Goal: Task Accomplishment & Management: Complete application form

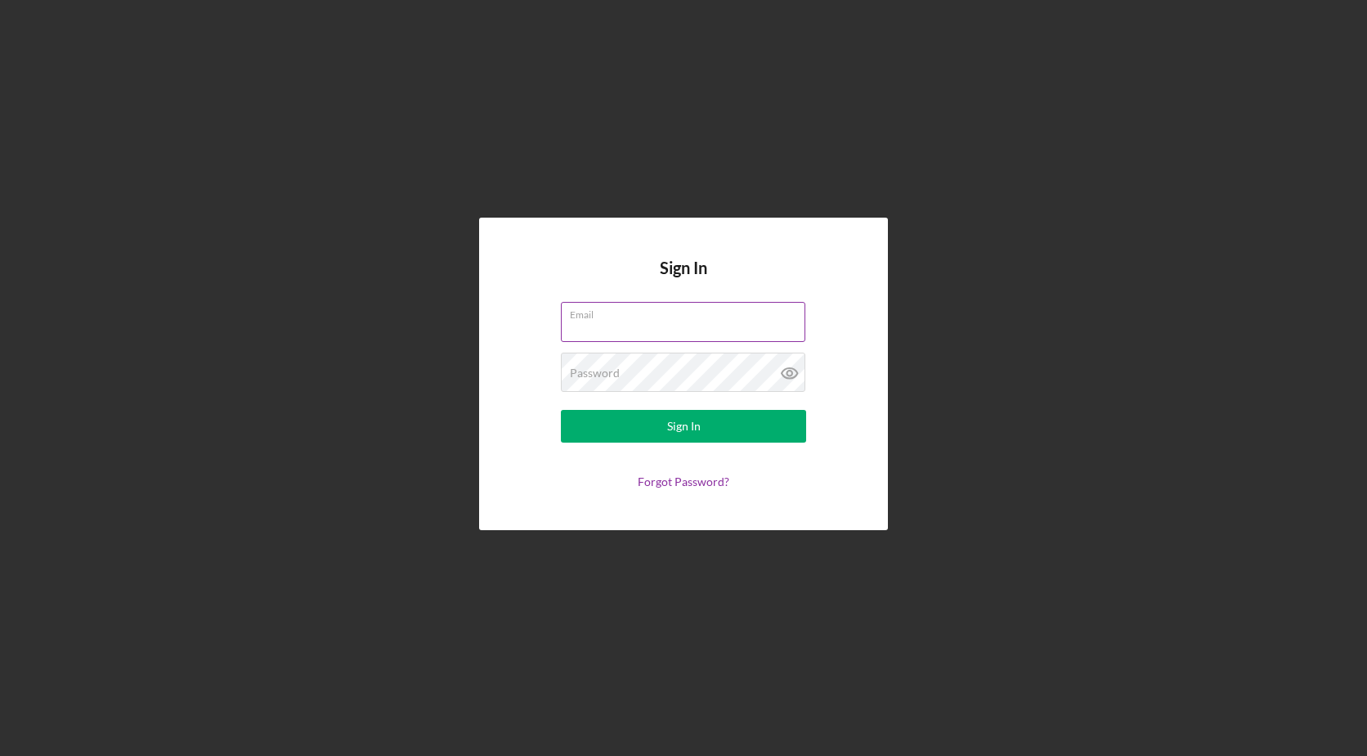
click at [752, 330] on input "Email" at bounding box center [683, 321] width 244 height 39
type input "[EMAIL_ADDRESS][DOMAIN_NAME]"
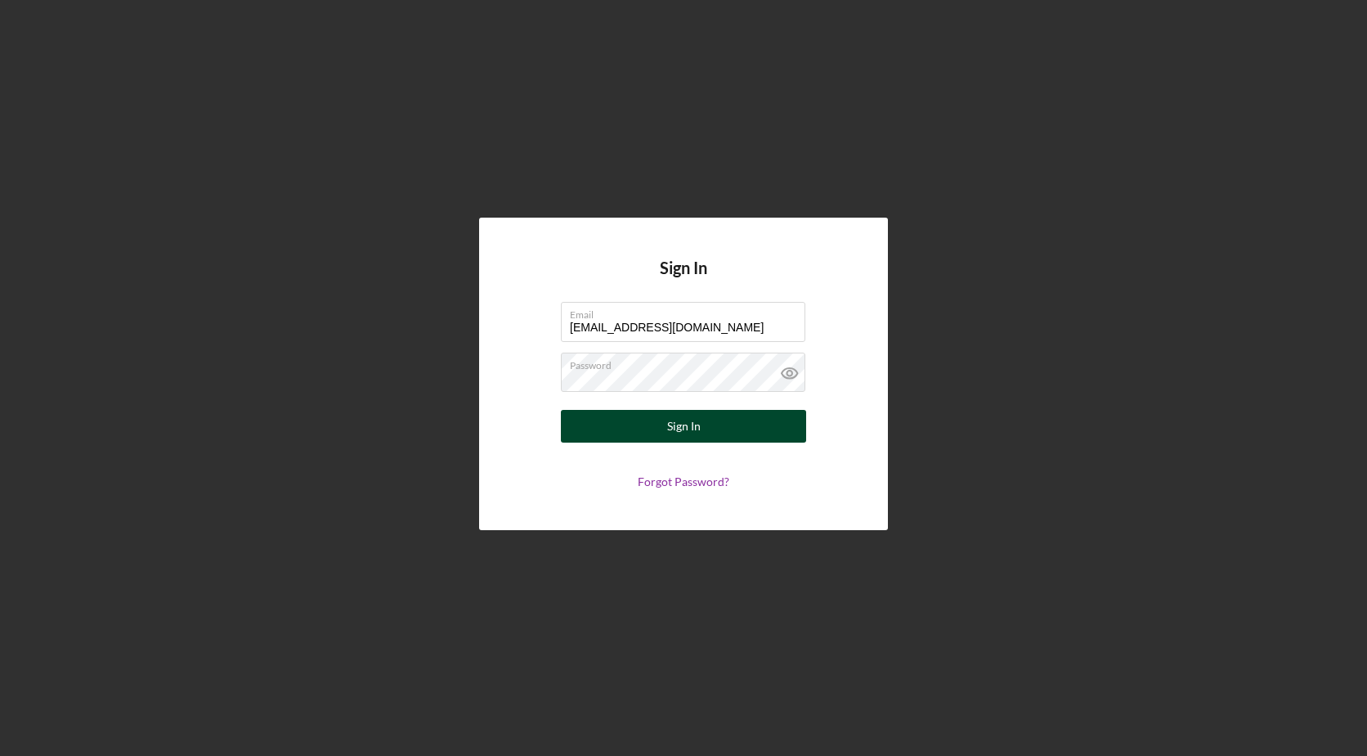
click at [747, 431] on button "Sign In" at bounding box center [683, 426] width 245 height 33
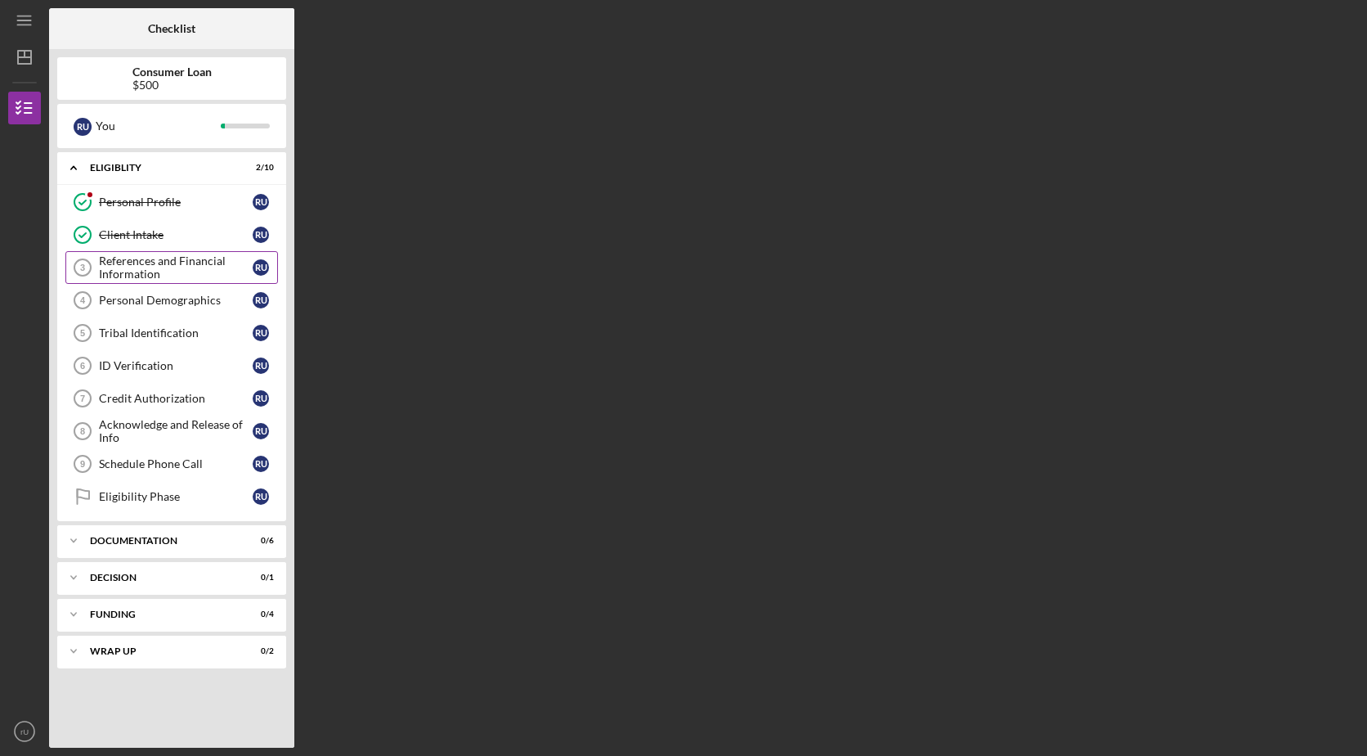
click at [208, 270] on div "References and Financial Information" at bounding box center [176, 267] width 154 height 26
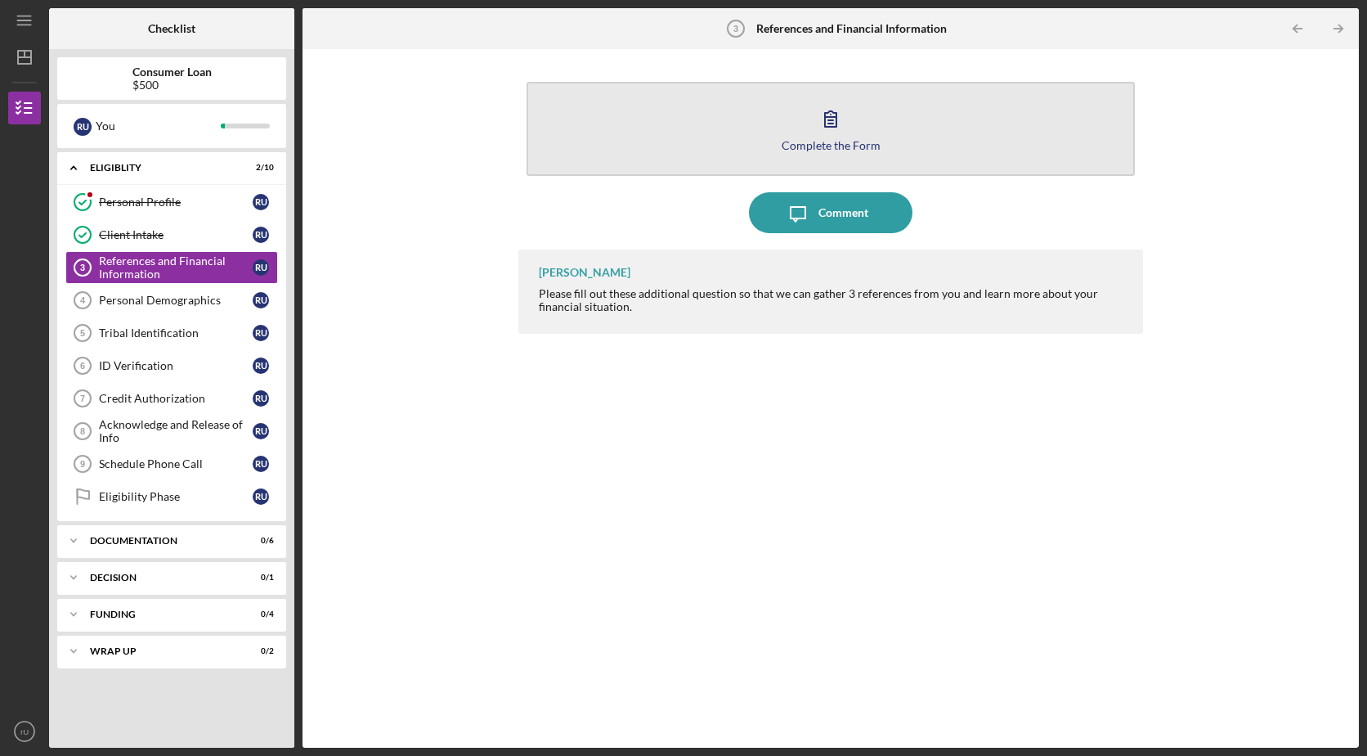
click at [832, 126] on icon "button" at bounding box center [830, 118] width 41 height 41
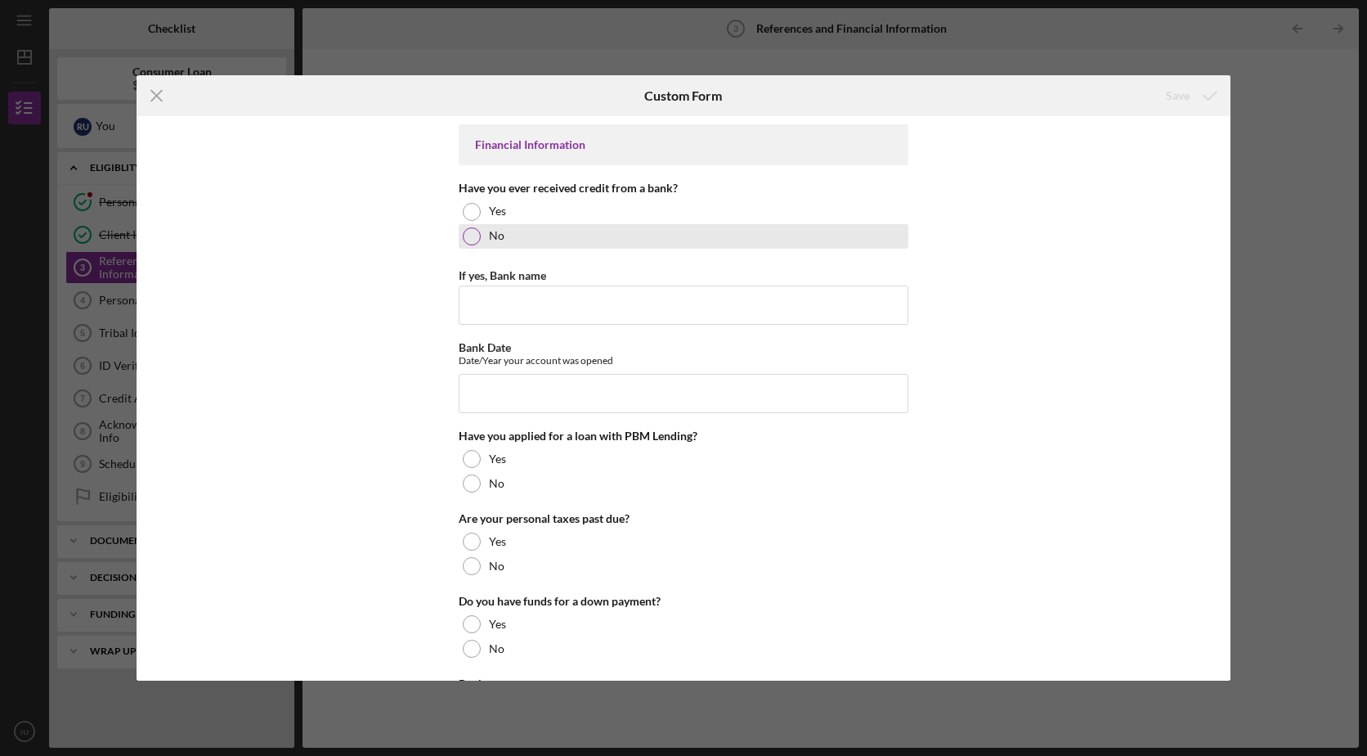
click at [469, 235] on div at bounding box center [472, 236] width 18 height 18
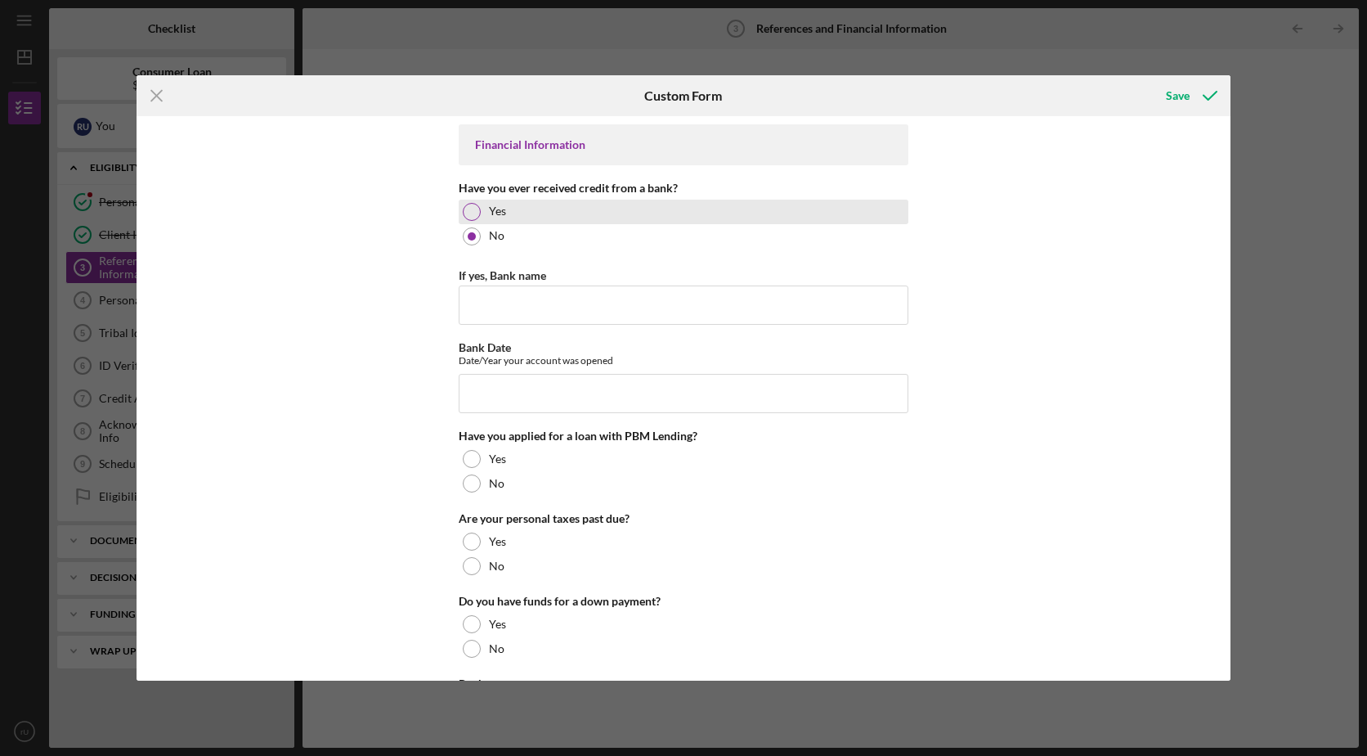
click at [475, 213] on div at bounding box center [472, 212] width 18 height 18
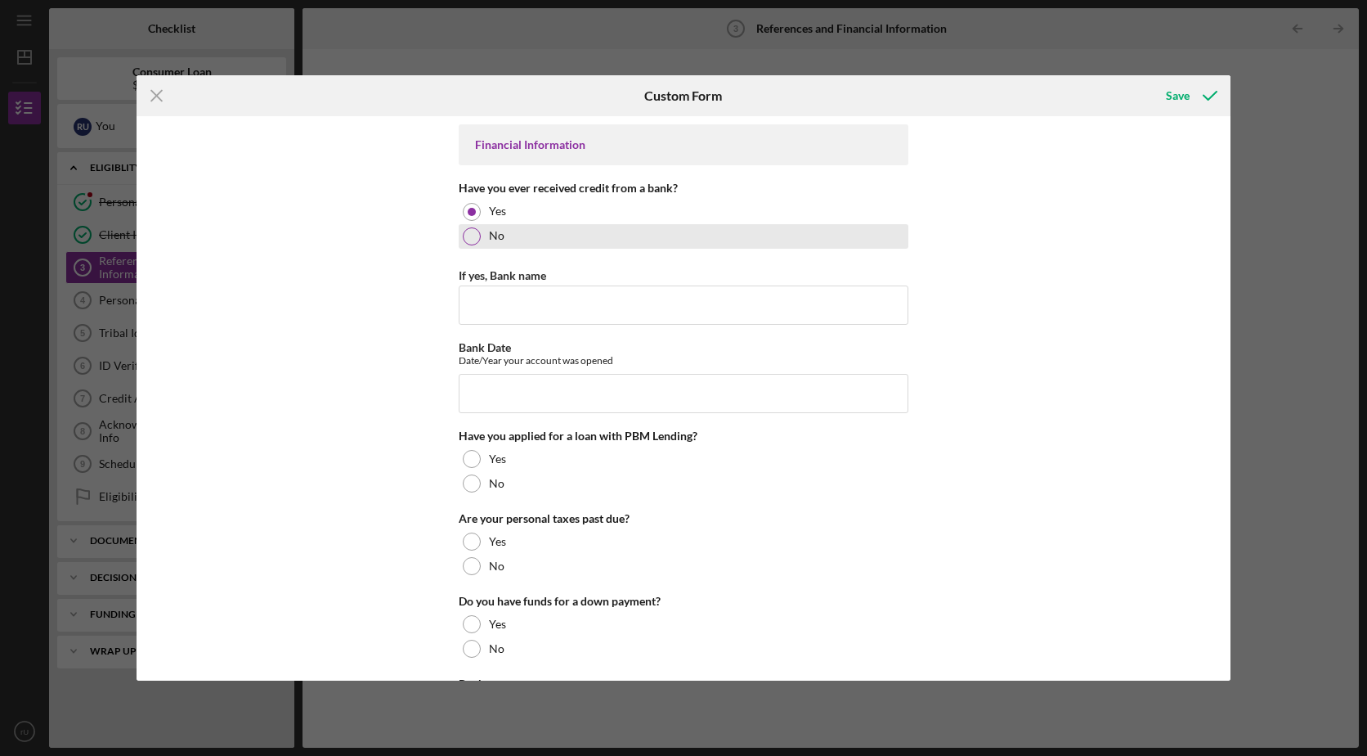
click at [469, 235] on div at bounding box center [472, 236] width 18 height 18
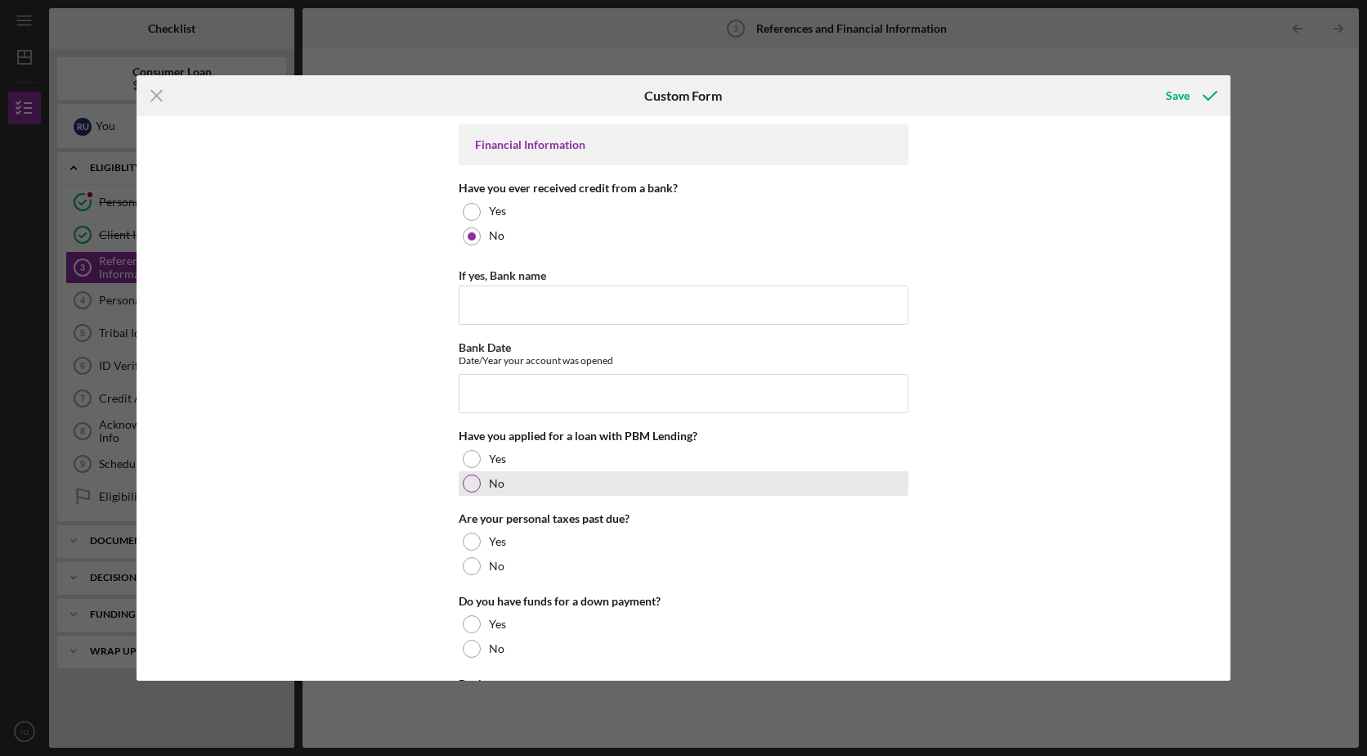
click at [477, 482] on div at bounding box center [472, 483] width 18 height 18
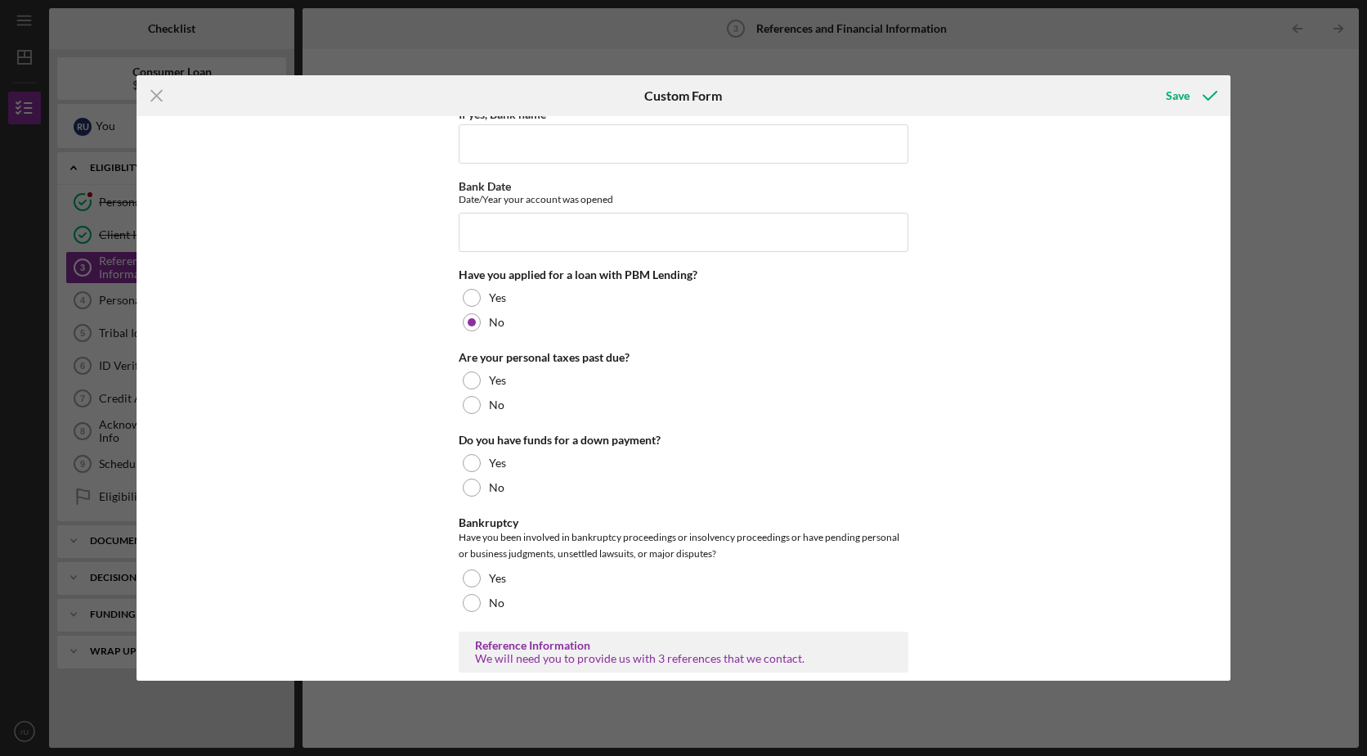
scroll to position [164, 0]
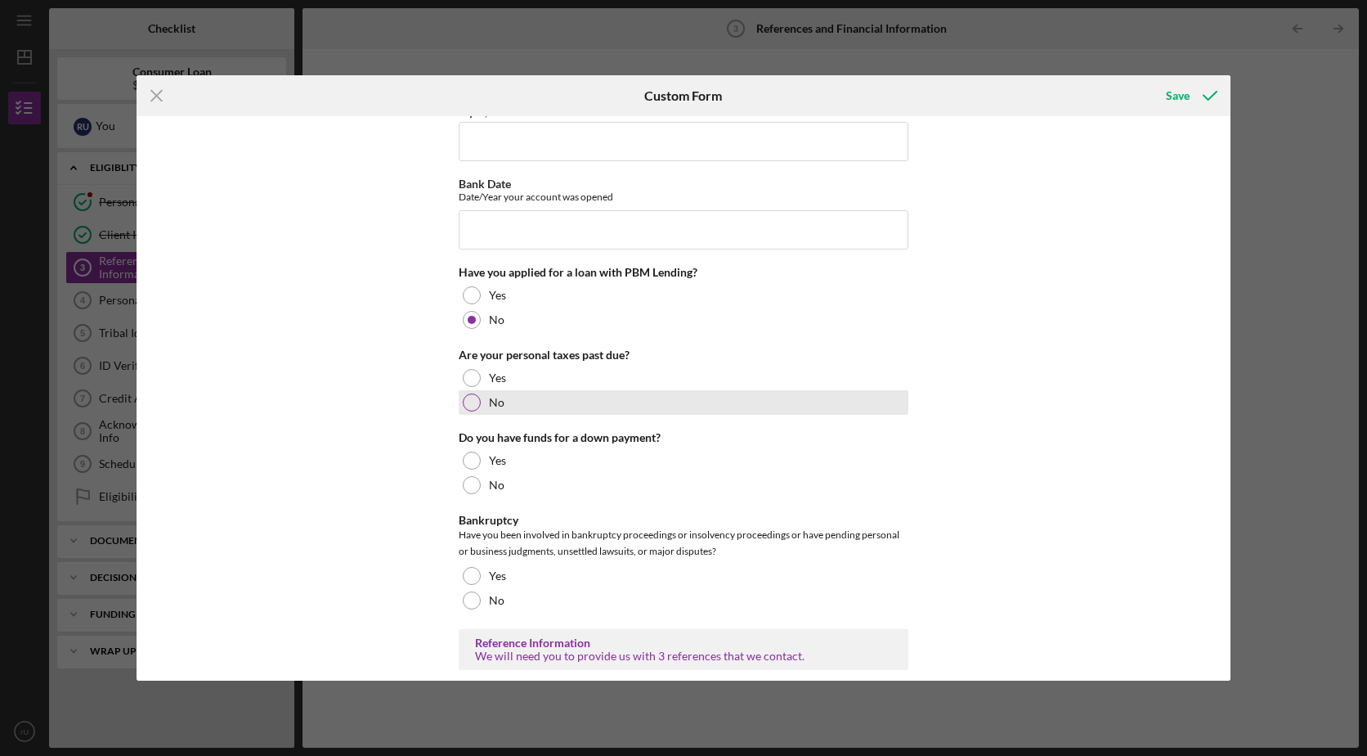
click at [472, 402] on div at bounding box center [472, 402] width 18 height 18
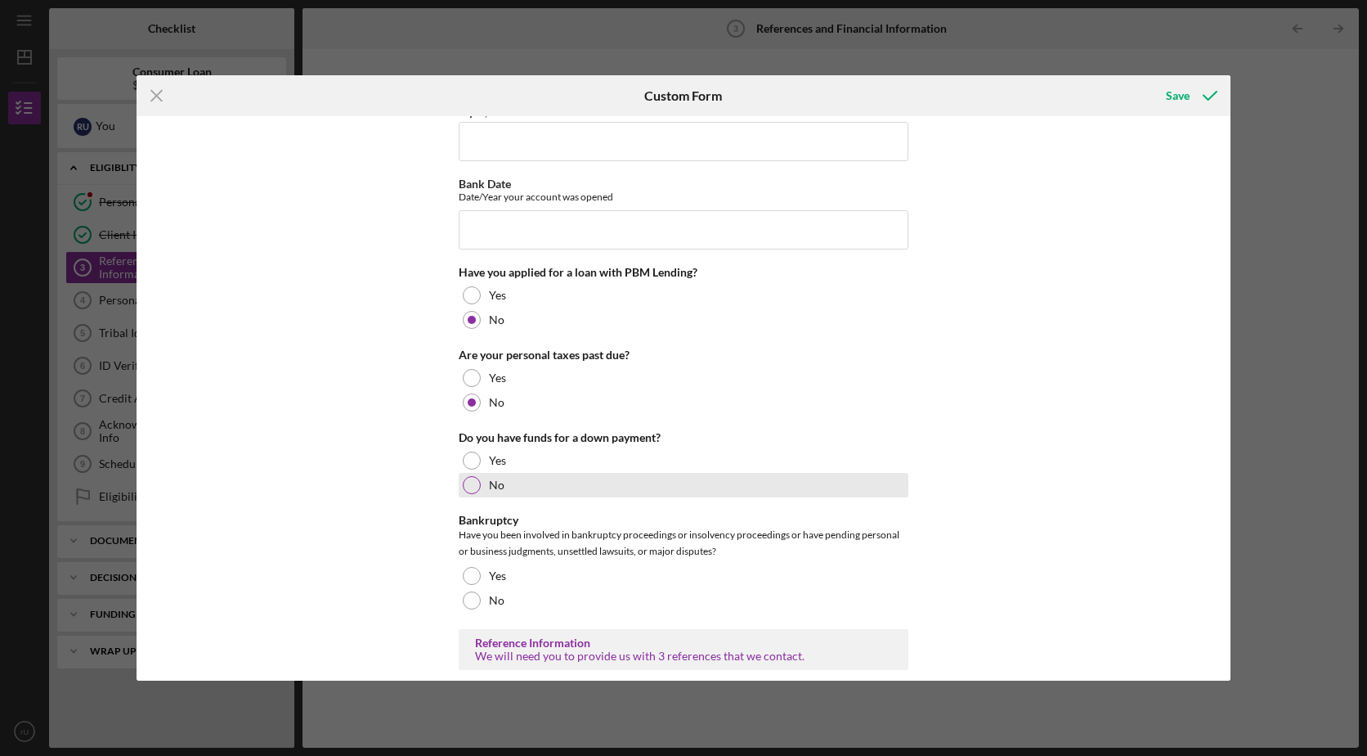
click at [471, 482] on div at bounding box center [472, 485] width 18 height 18
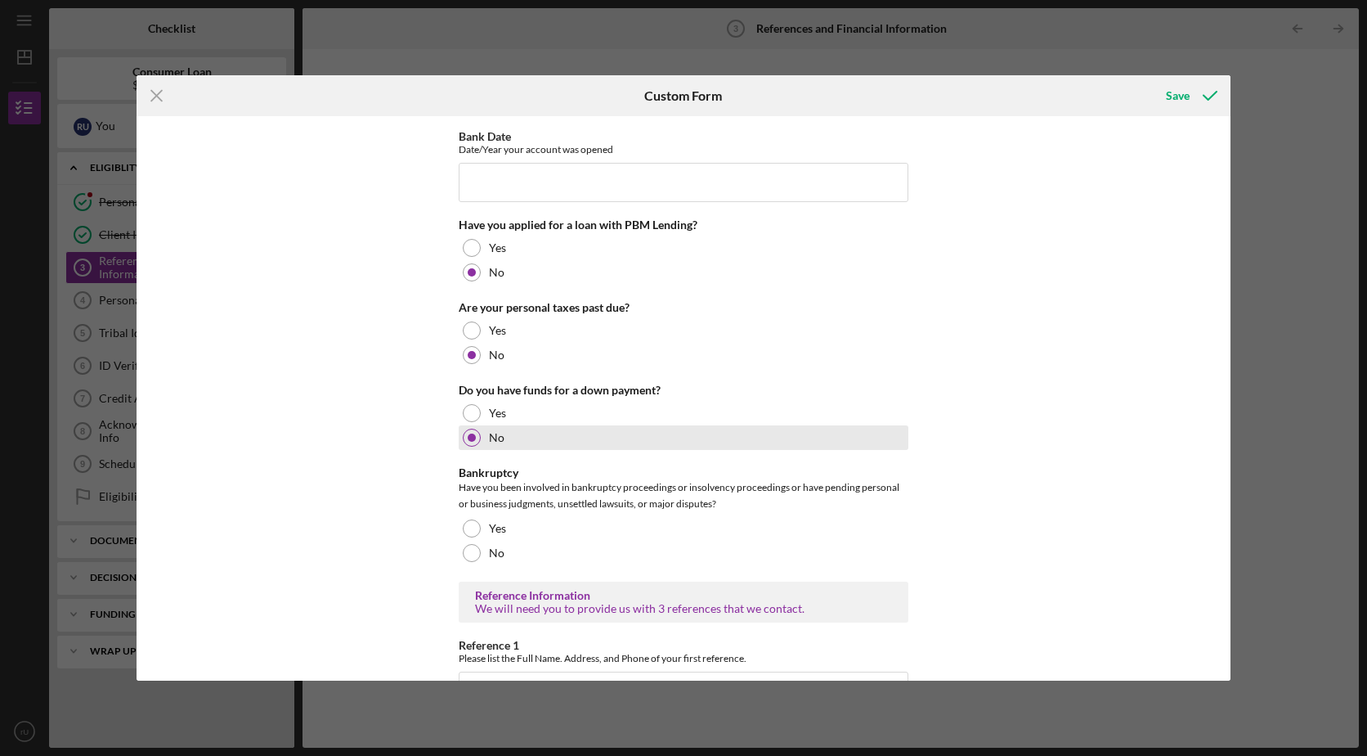
scroll to position [327, 0]
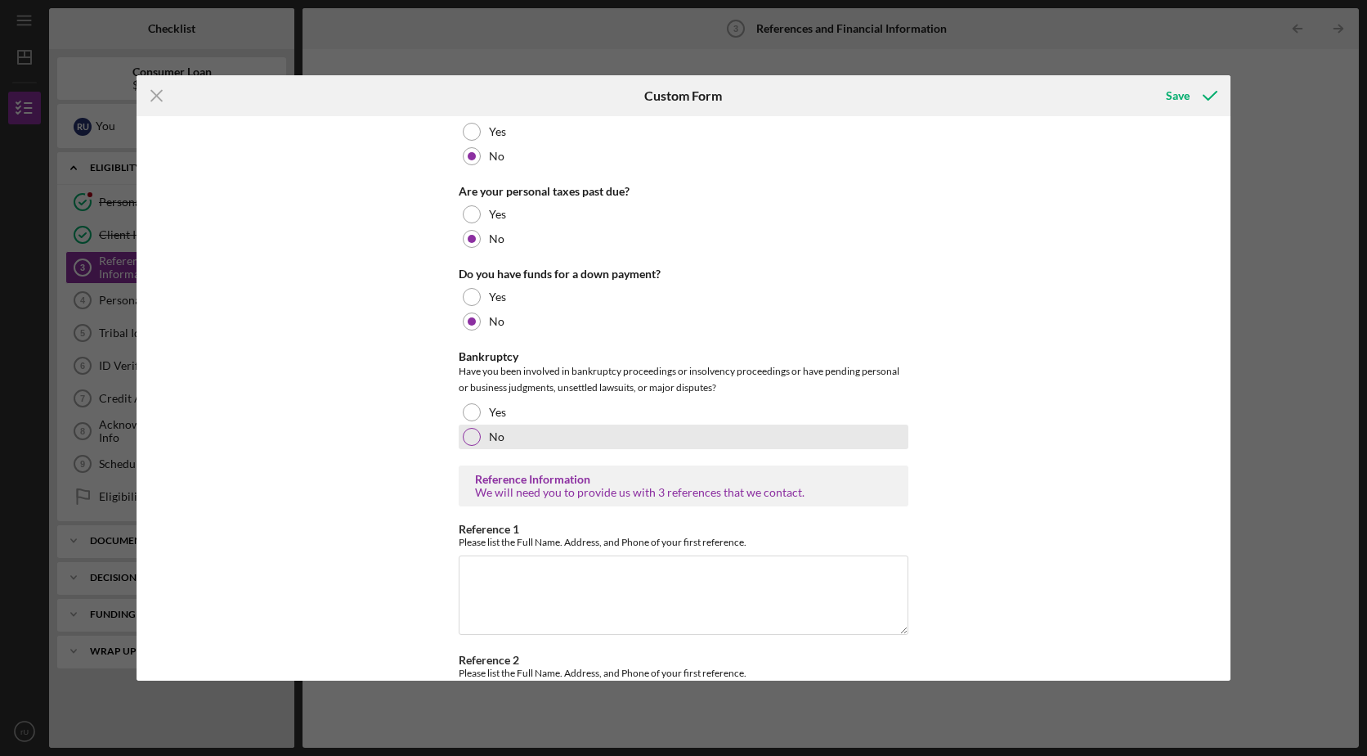
click at [466, 438] on div at bounding box center [472, 437] width 18 height 18
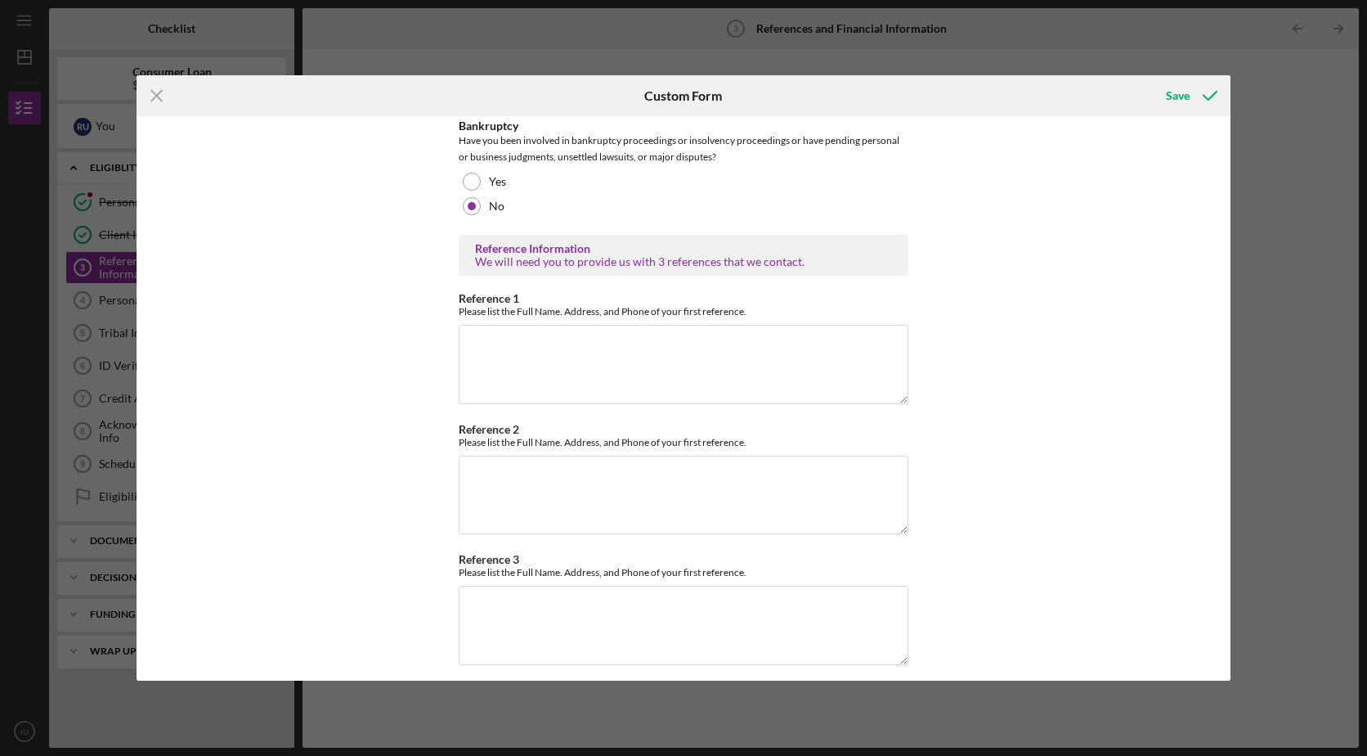
scroll to position [569, 0]
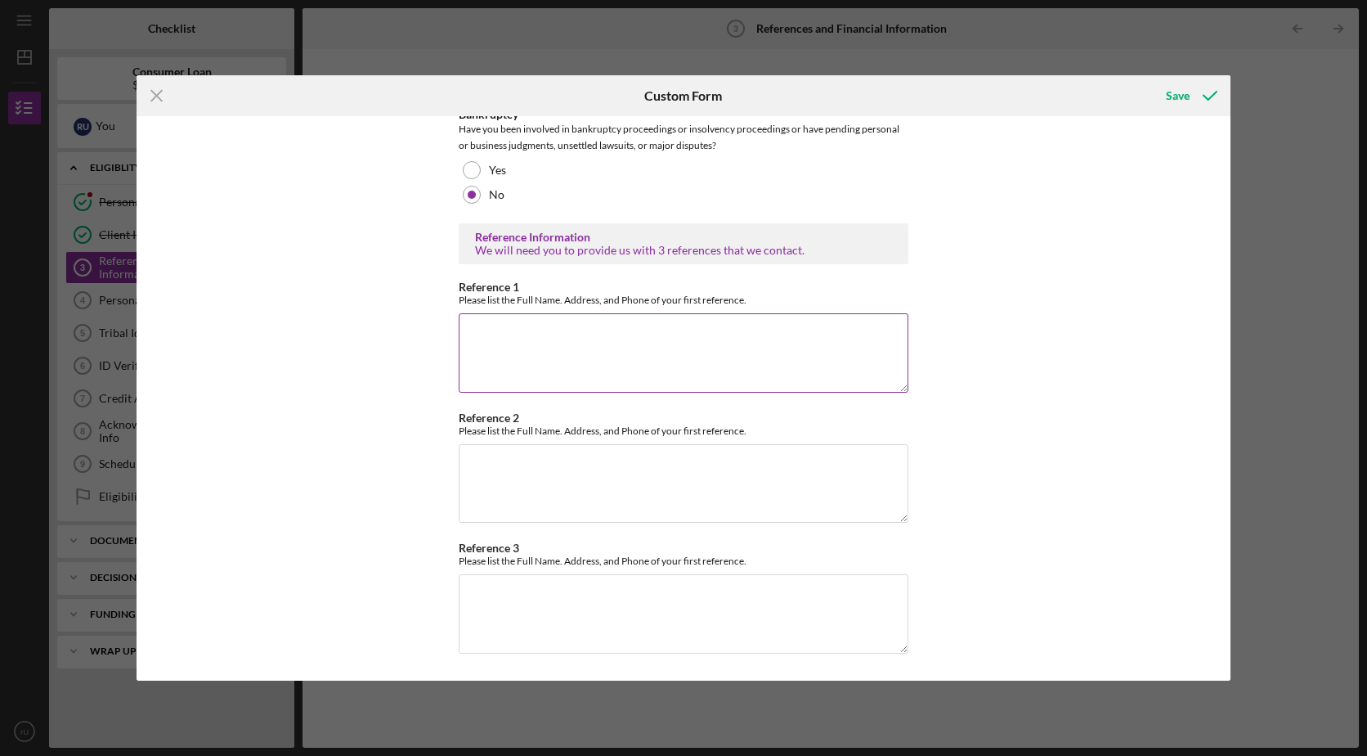
click at [666, 345] on textarea "Reference 1" at bounding box center [684, 352] width 450 height 79
type textarea "C"
type textarea "Debbie Rice Unap Skiatook Oklahoma 9183887118"
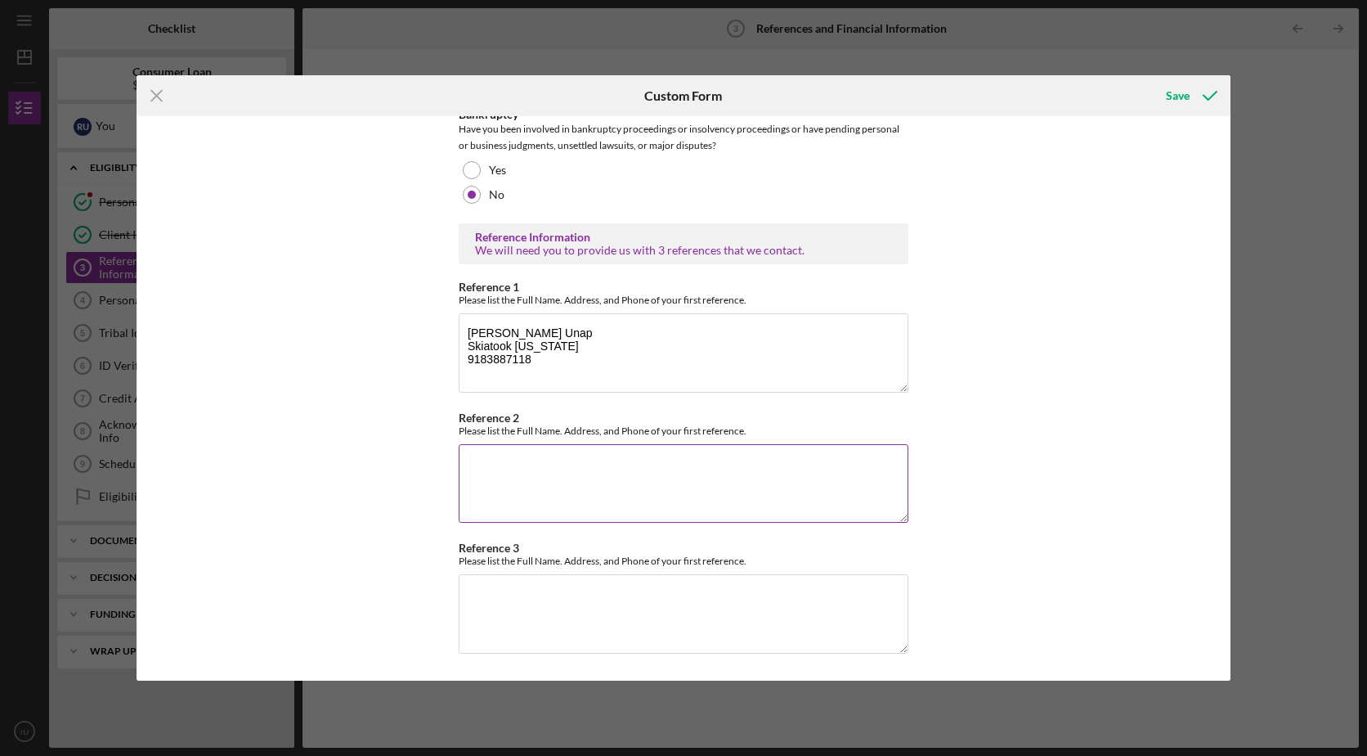
click at [681, 489] on textarea "Reference 2" at bounding box center [684, 483] width 450 height 79
click at [602, 595] on textarea "Reference 3" at bounding box center [684, 613] width 450 height 79
click at [535, 476] on textarea "Angela" at bounding box center [684, 483] width 450 height 79
click at [536, 476] on textarea "Angela Costello" at bounding box center [684, 483] width 450 height 79
click at [558, 467] on textarea "Angela Costello" at bounding box center [684, 483] width 450 height 79
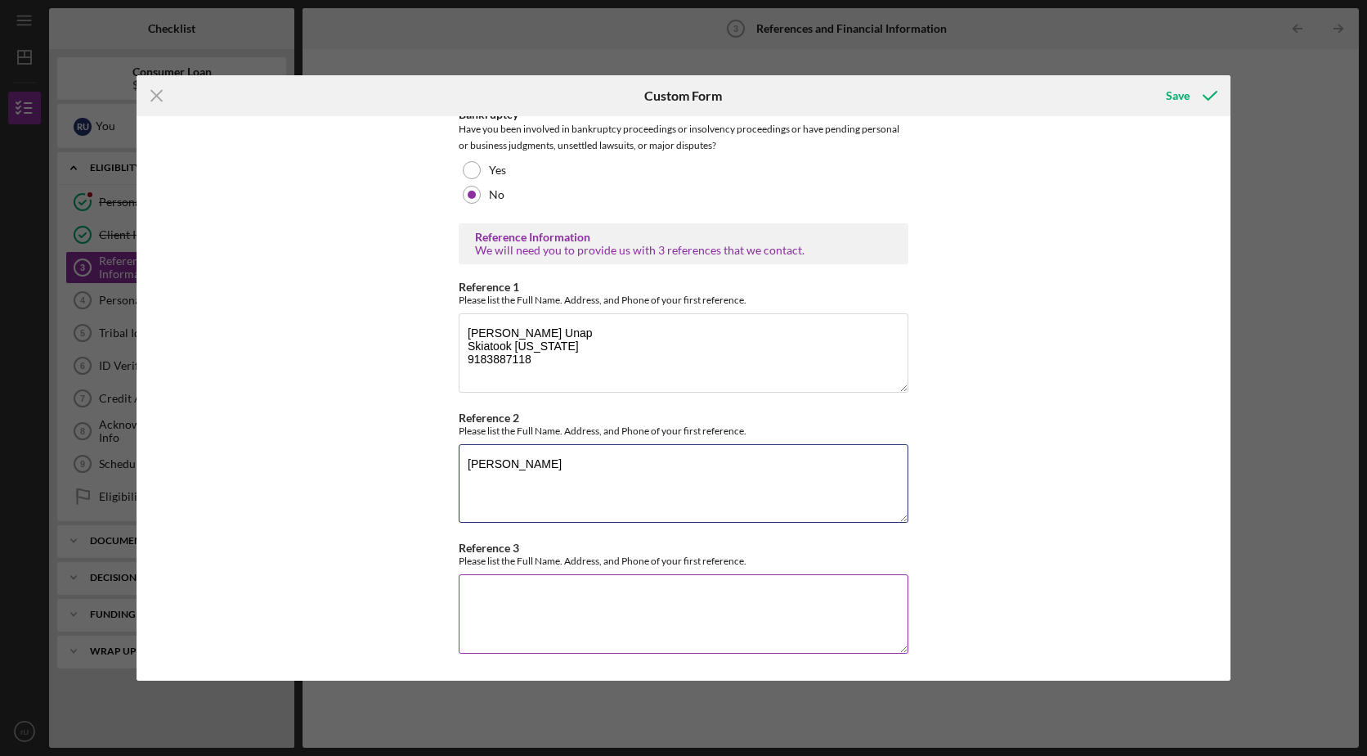
type textarea "Angela Costello"
click at [727, 612] on textarea "Reference 3" at bounding box center [684, 613] width 450 height 79
type textarea "Joe Don Brave Bartlesville Oklahoma 9188617756"
click at [603, 469] on textarea "Angela Costello" at bounding box center [684, 483] width 450 height 79
type textarea "Angela Costello new prue Oklahoma"
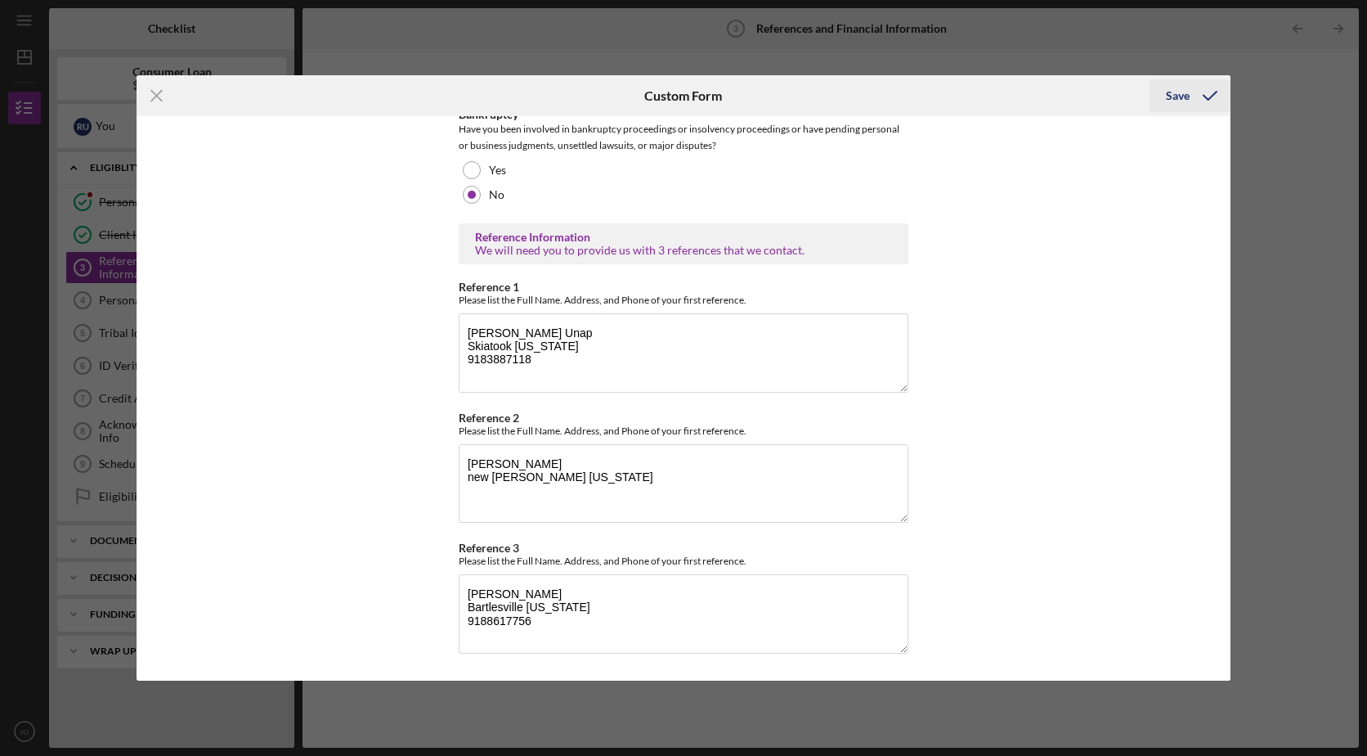
click at [1188, 101] on div "Save" at bounding box center [1178, 95] width 24 height 33
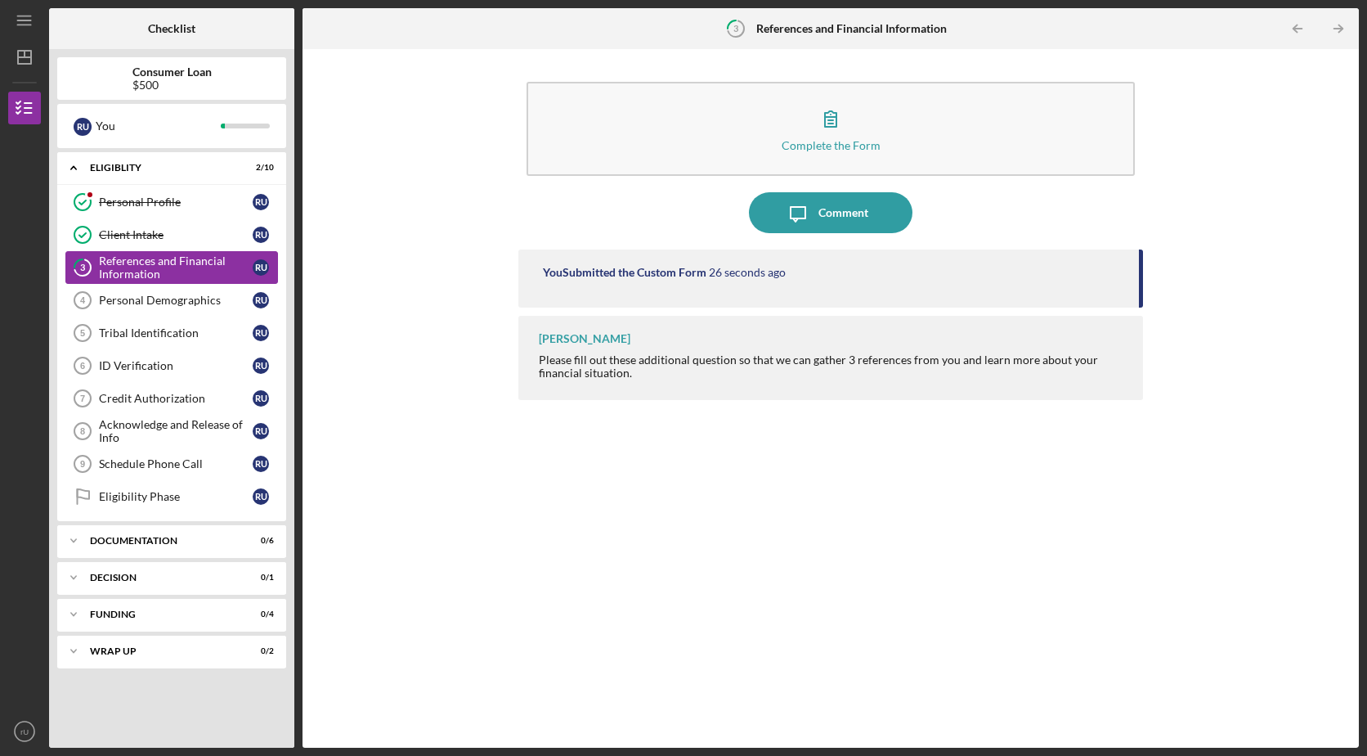
click at [192, 268] on div "References and Financial Information" at bounding box center [176, 267] width 154 height 26
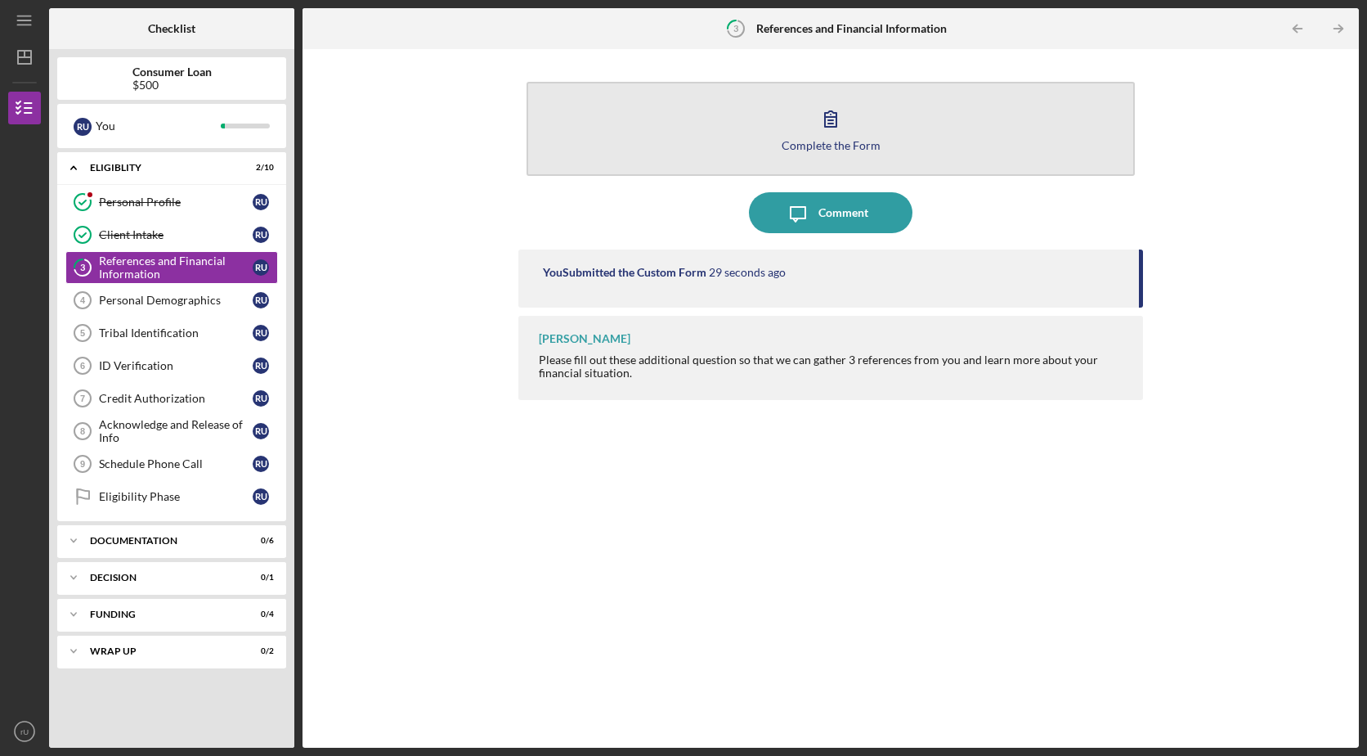
click at [864, 140] on div "Complete the Form" at bounding box center [831, 145] width 99 height 12
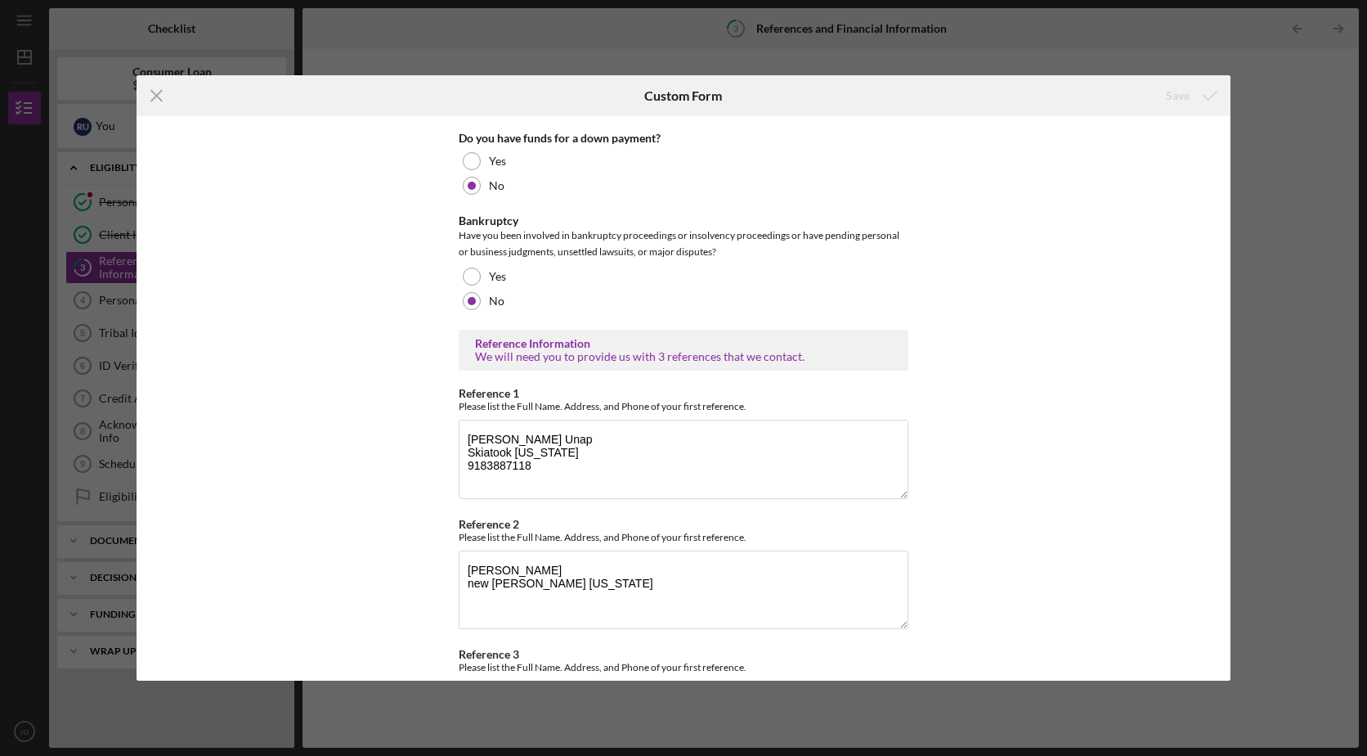
scroll to position [569, 0]
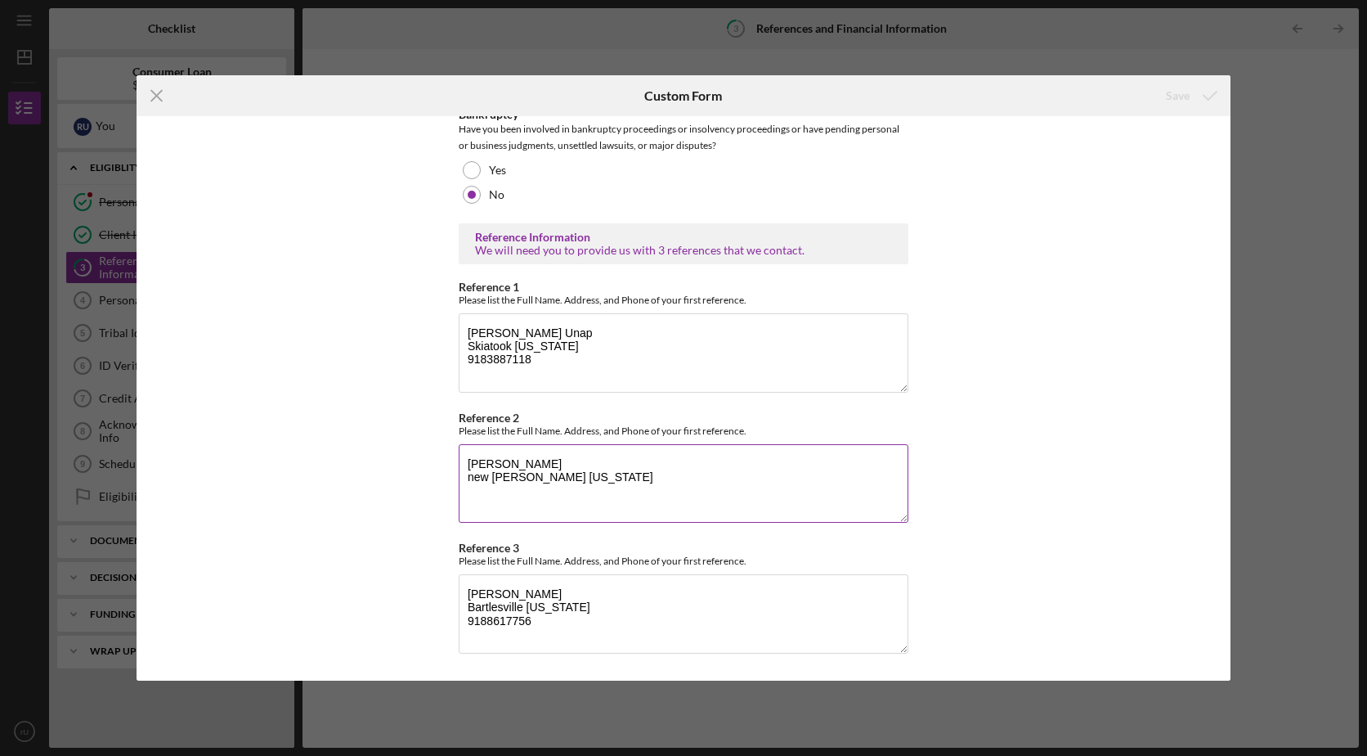
click at [584, 478] on textarea "Angela Costello new prue Oklahoma" at bounding box center [684, 483] width 450 height 79
type textarea "Angela Costello new prue Oklahoma 9186135283"
click at [1202, 93] on icon "submit" at bounding box center [1210, 95] width 41 height 41
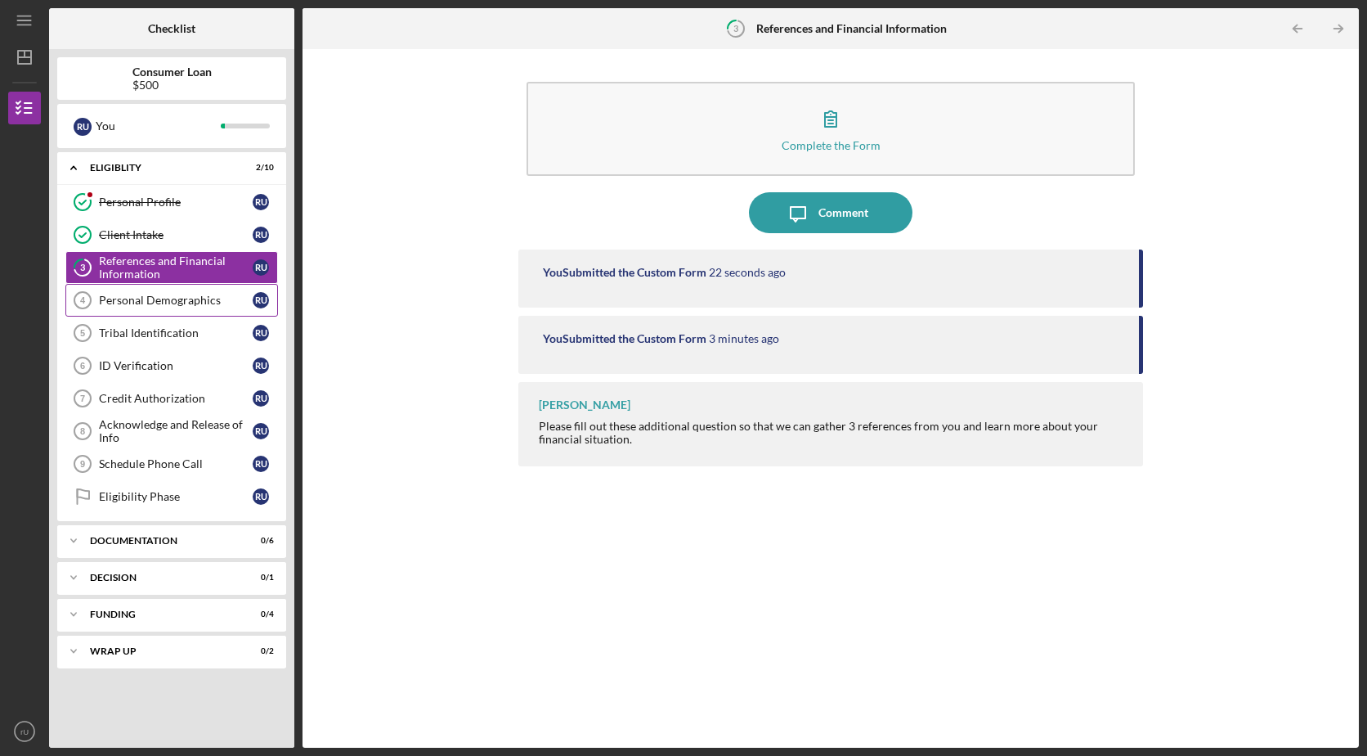
click at [195, 307] on div "Personal Demographics" at bounding box center [176, 300] width 154 height 13
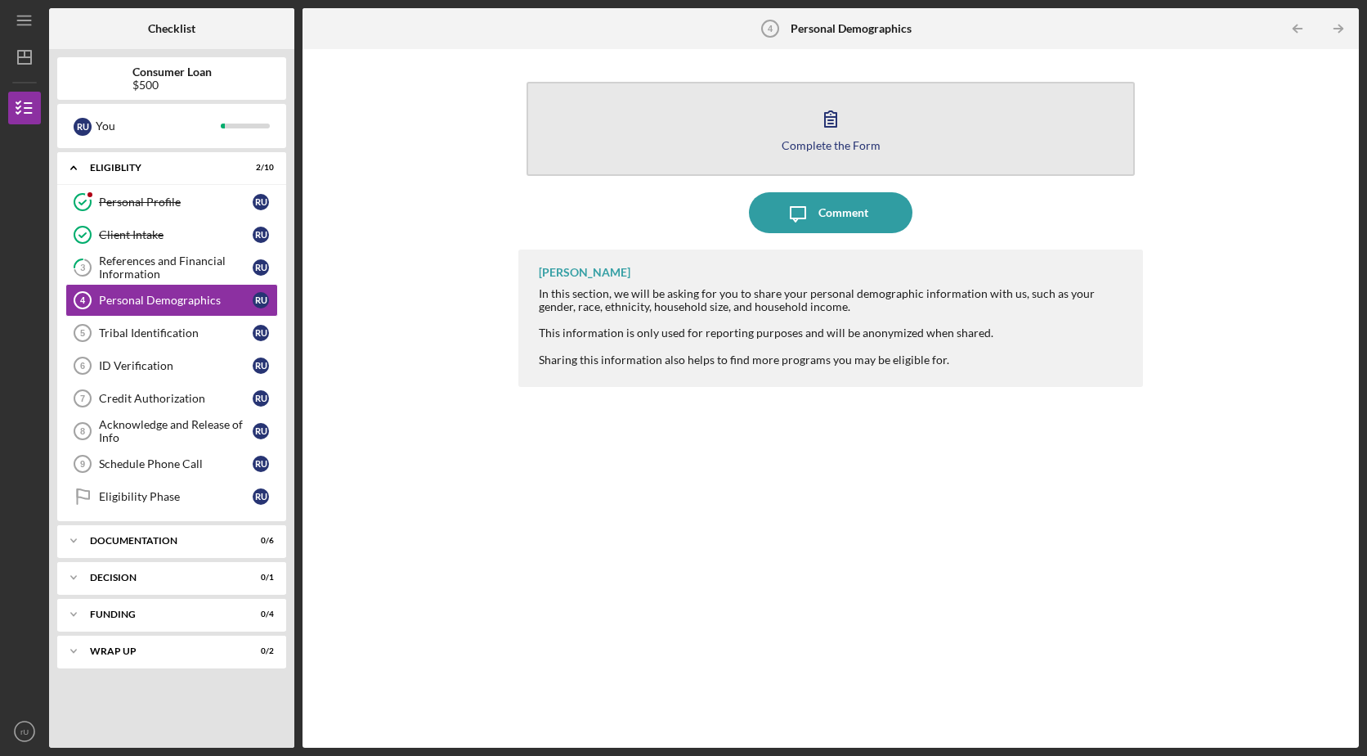
click at [874, 137] on button "Complete the Form Form" at bounding box center [831, 129] width 608 height 94
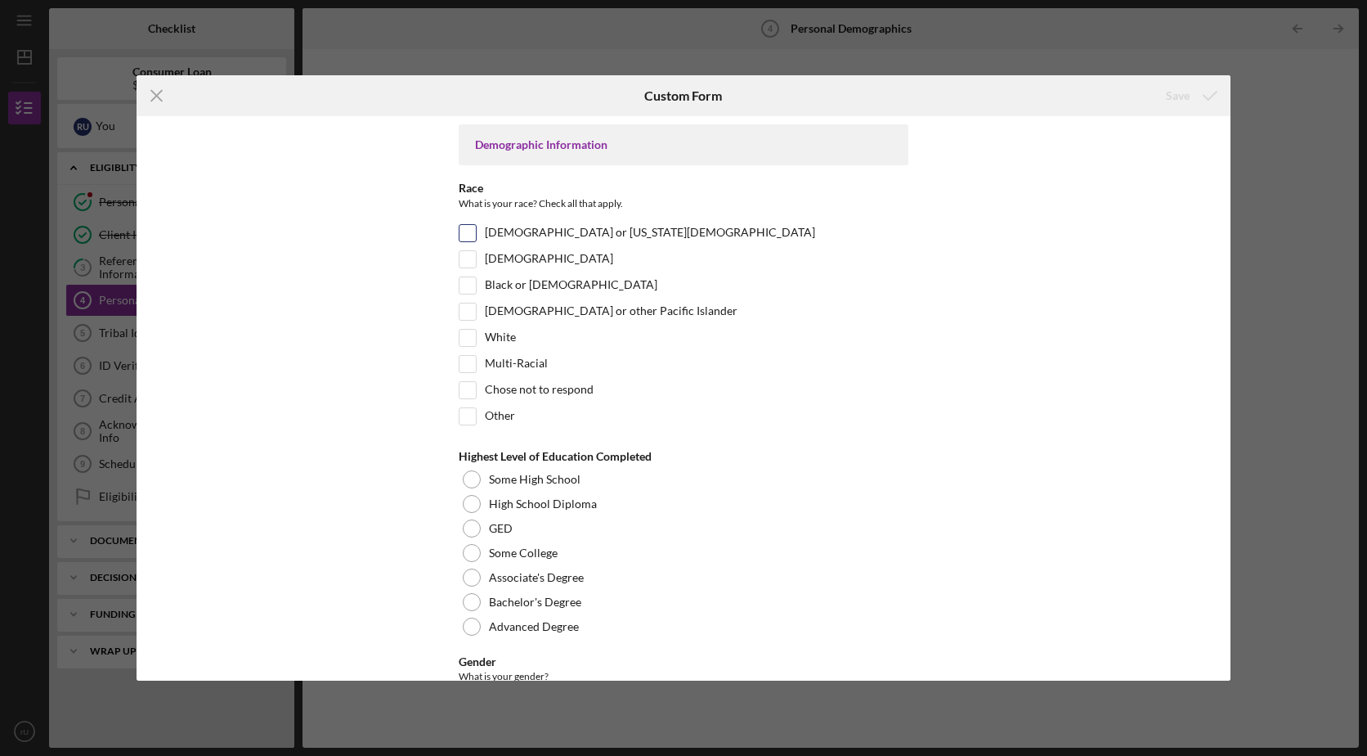
click at [472, 231] on input "American Indian or Alaska Native" at bounding box center [468, 233] width 16 height 16
checkbox input "true"
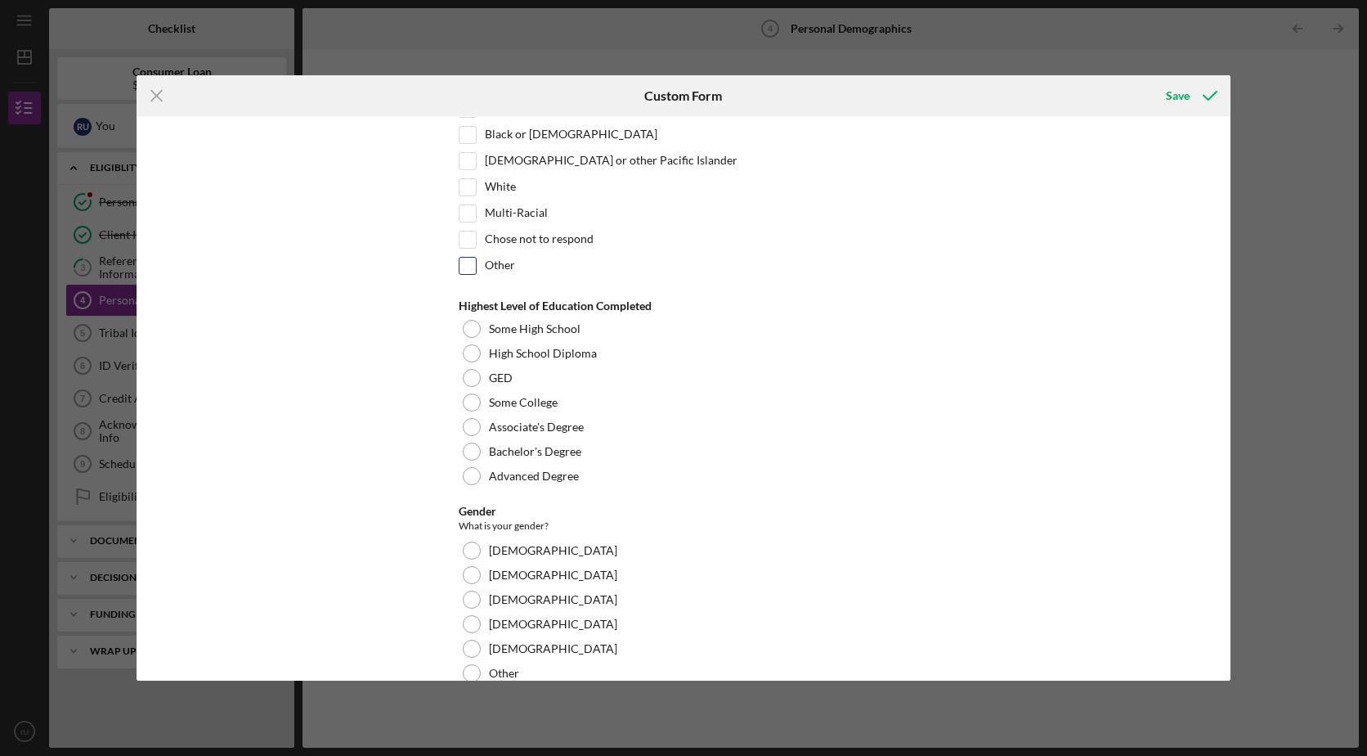
scroll to position [164, 0]
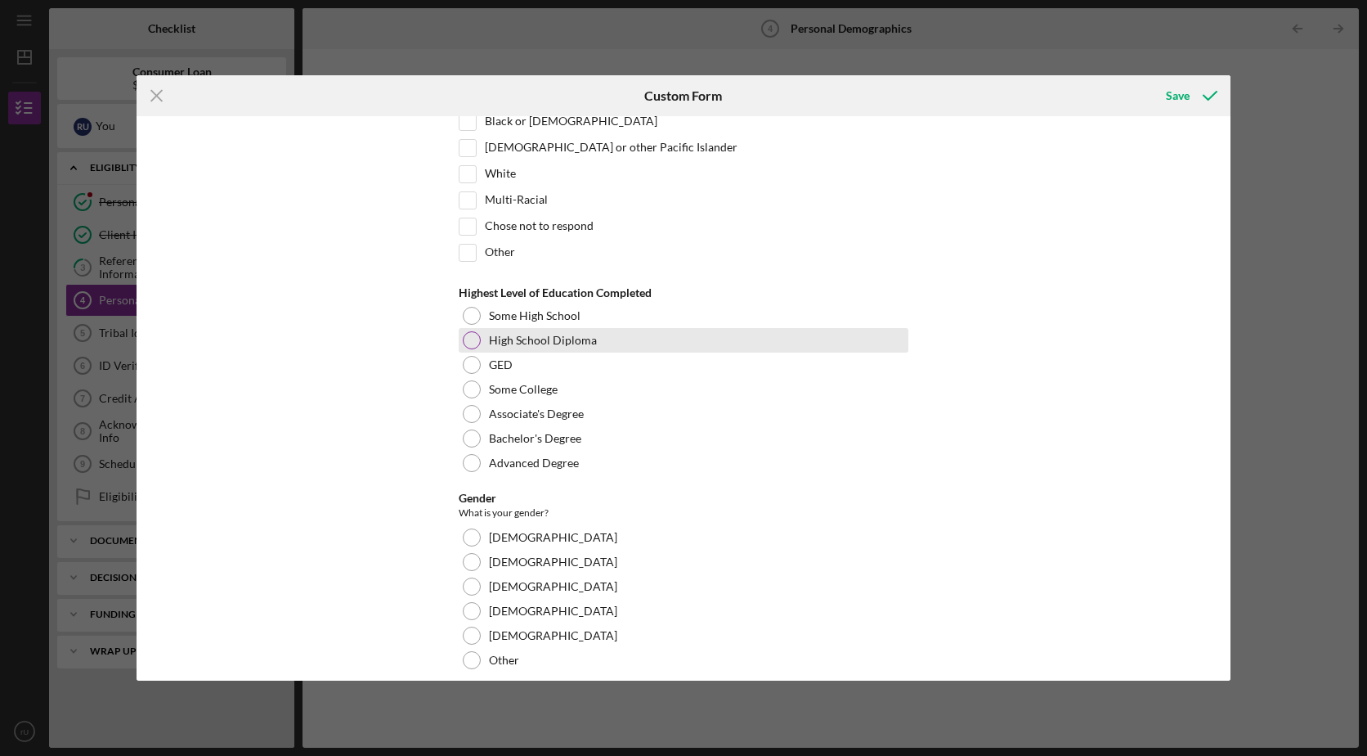
click at [468, 339] on div at bounding box center [472, 340] width 18 height 18
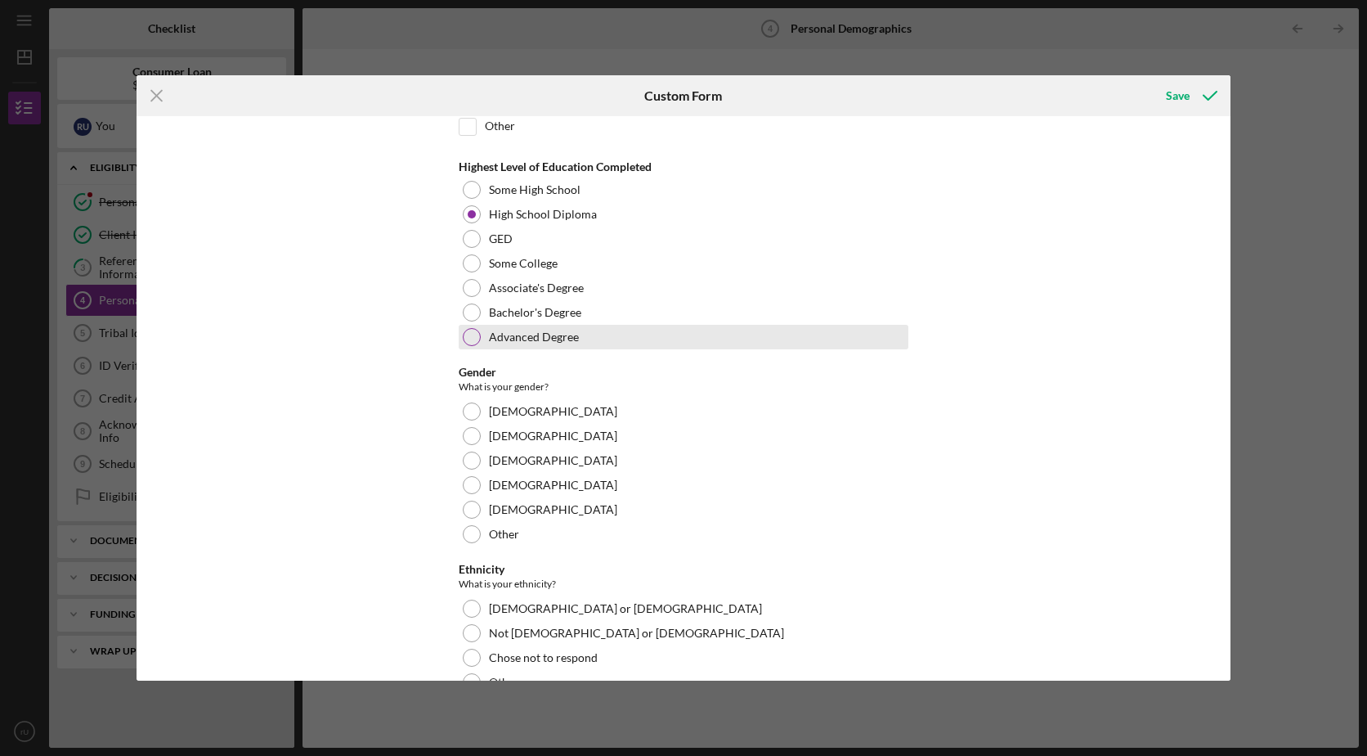
scroll to position [327, 0]
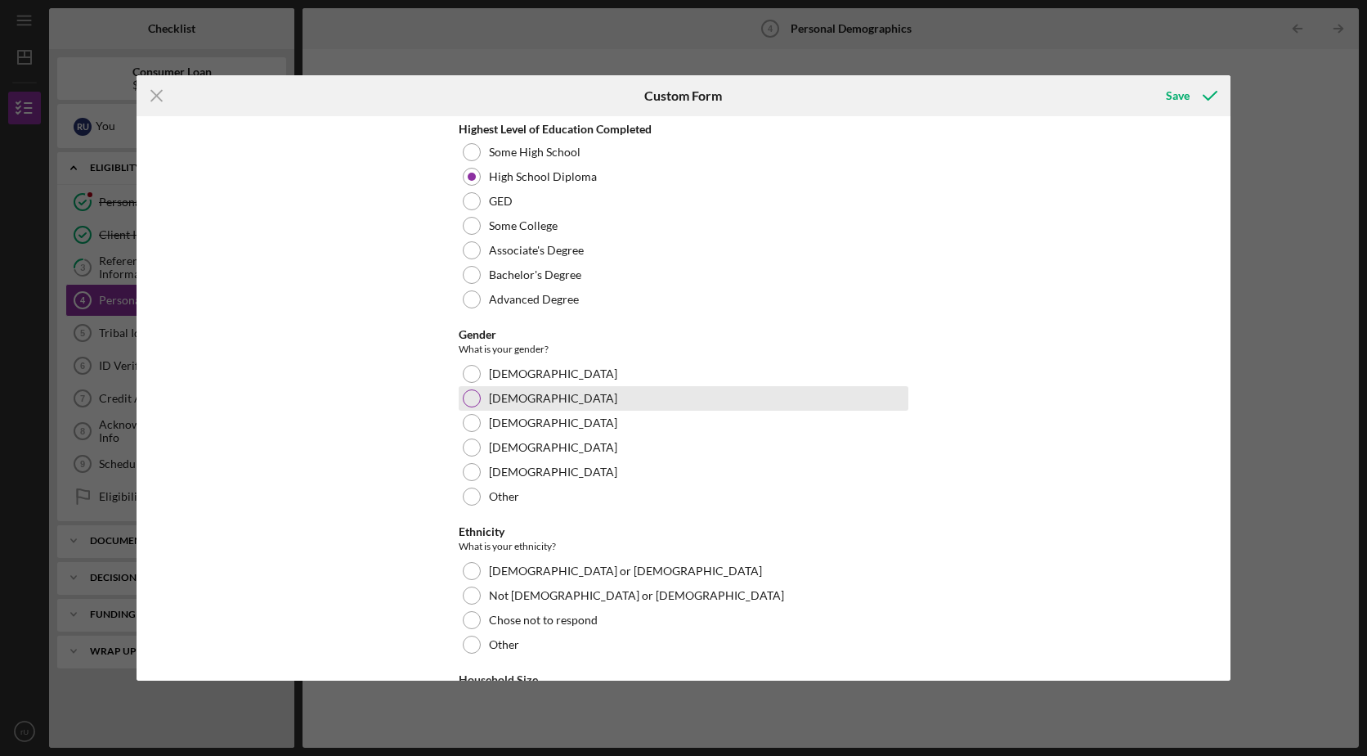
click at [467, 400] on div at bounding box center [472, 398] width 18 height 18
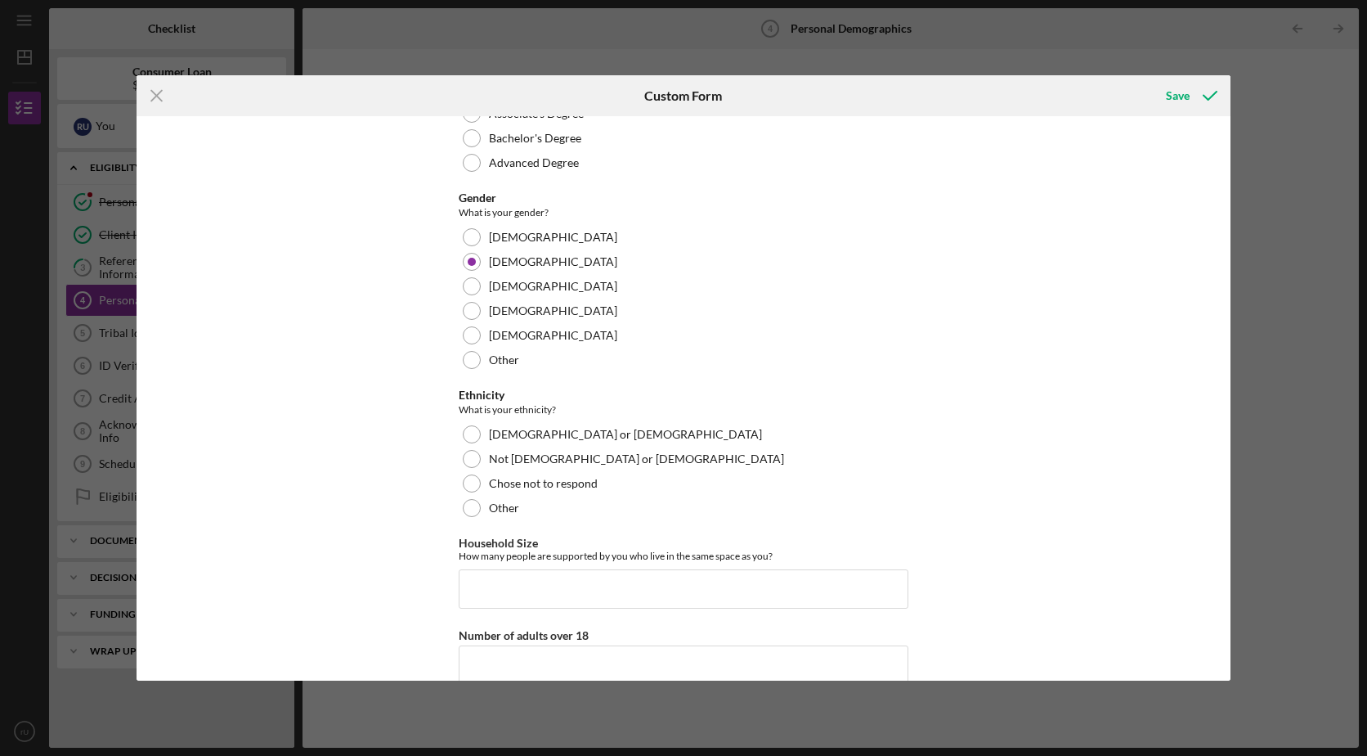
scroll to position [491, 0]
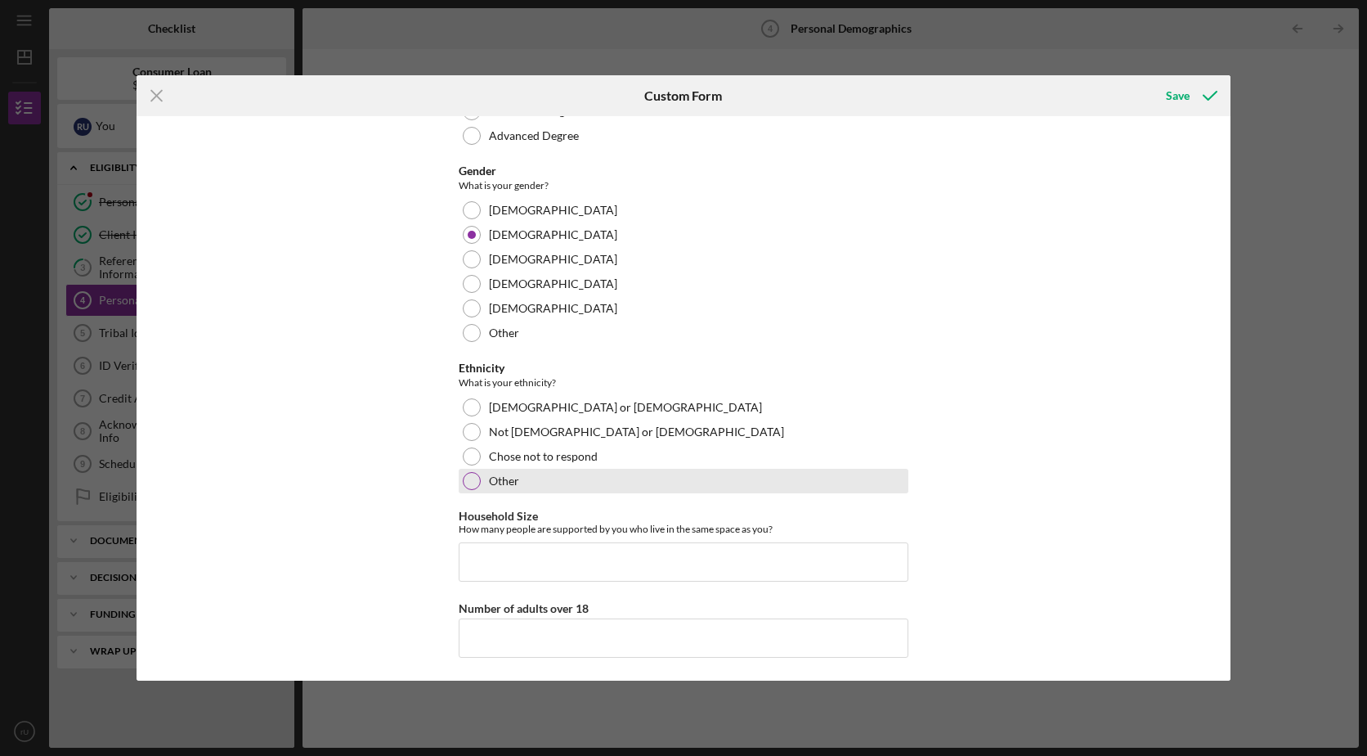
click at [468, 478] on div at bounding box center [472, 481] width 18 height 18
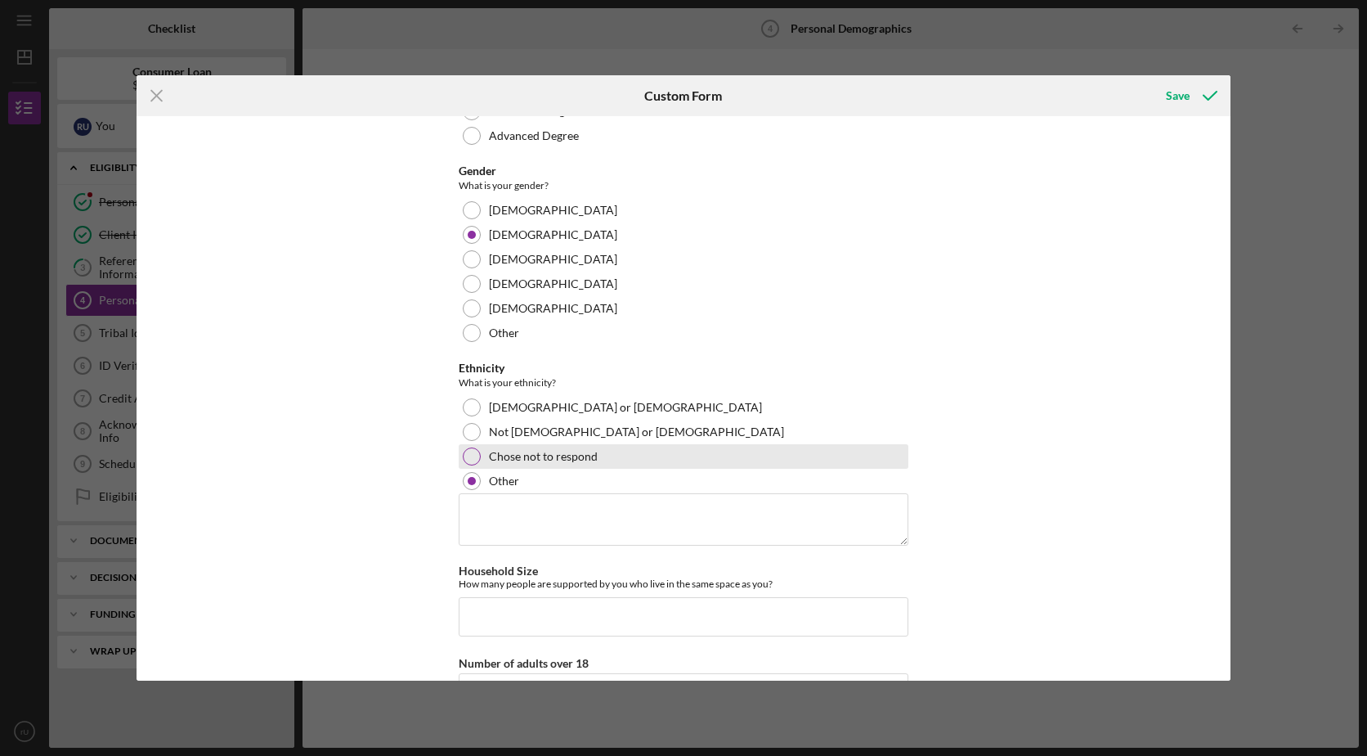
scroll to position [572, 0]
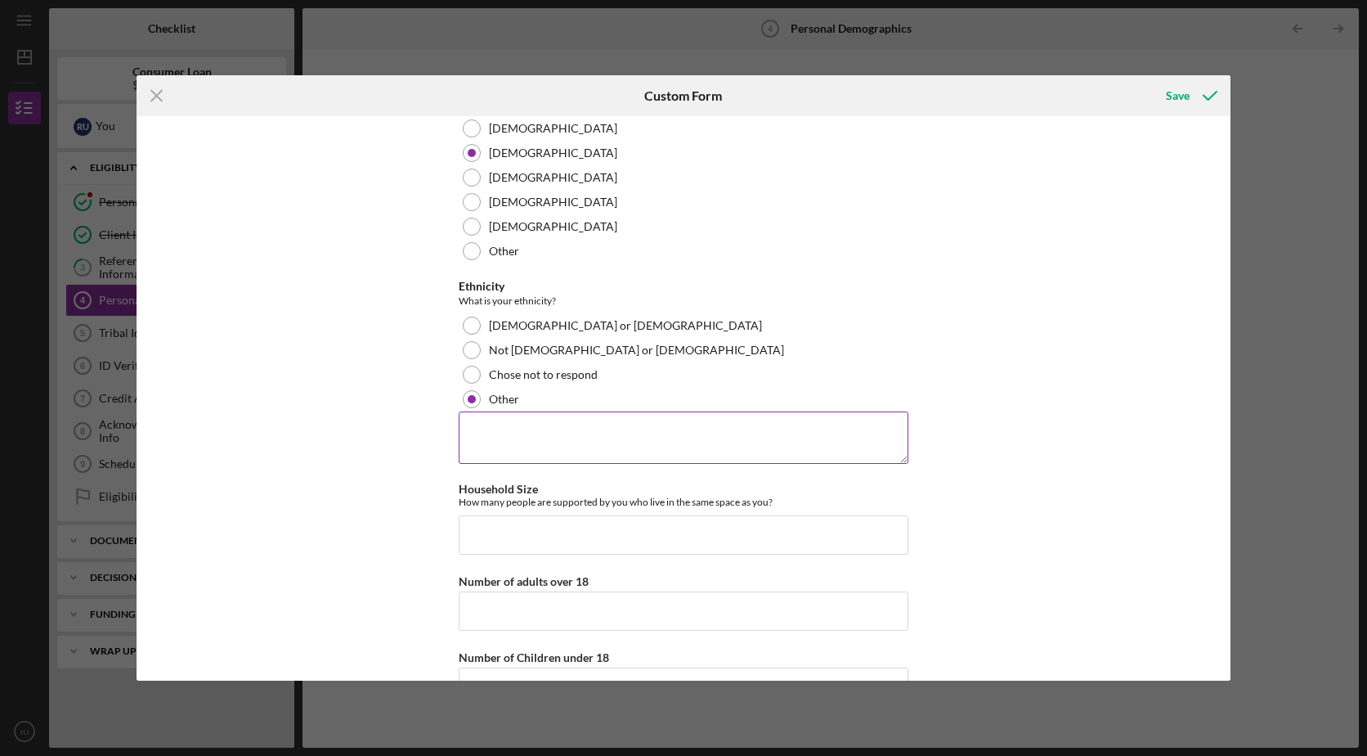
click at [630, 442] on textarea at bounding box center [684, 437] width 450 height 52
type textarea "a"
type textarea "American native"
click at [611, 533] on input "Household Size" at bounding box center [684, 534] width 450 height 39
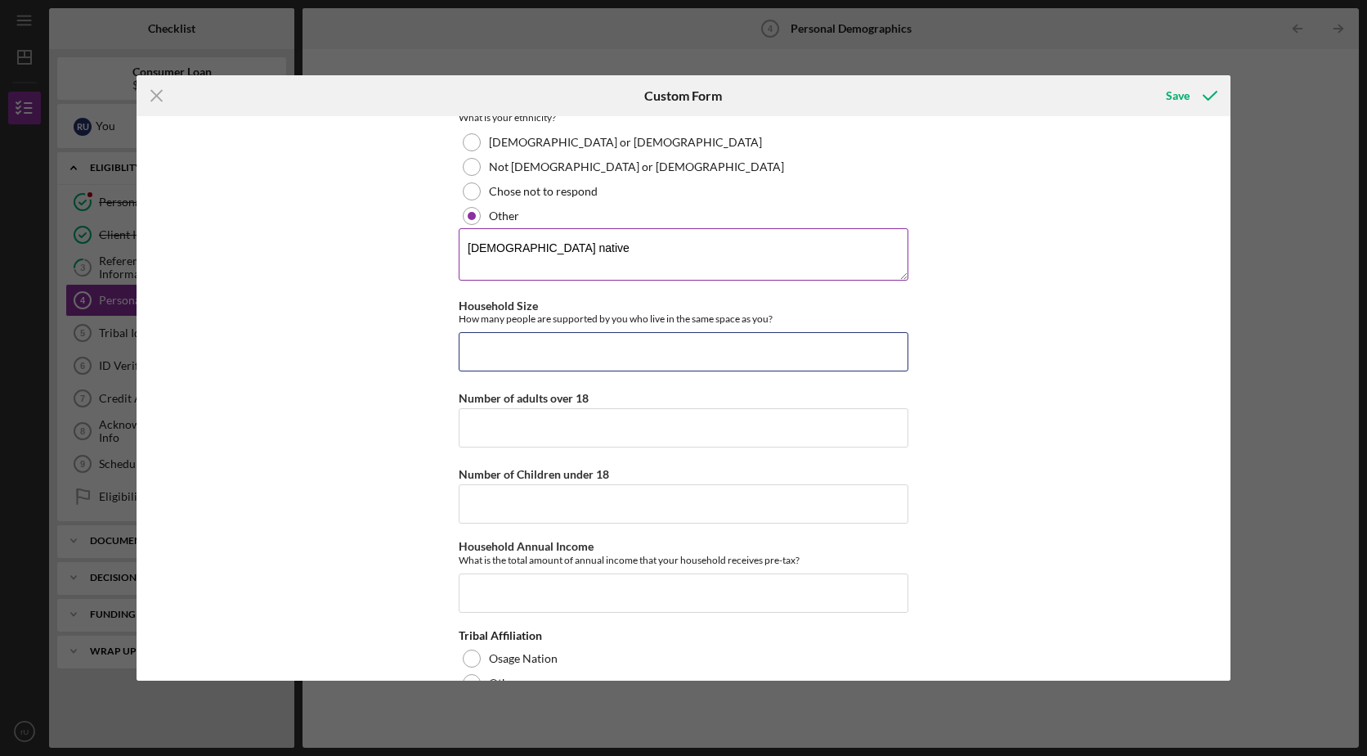
scroll to position [795, 0]
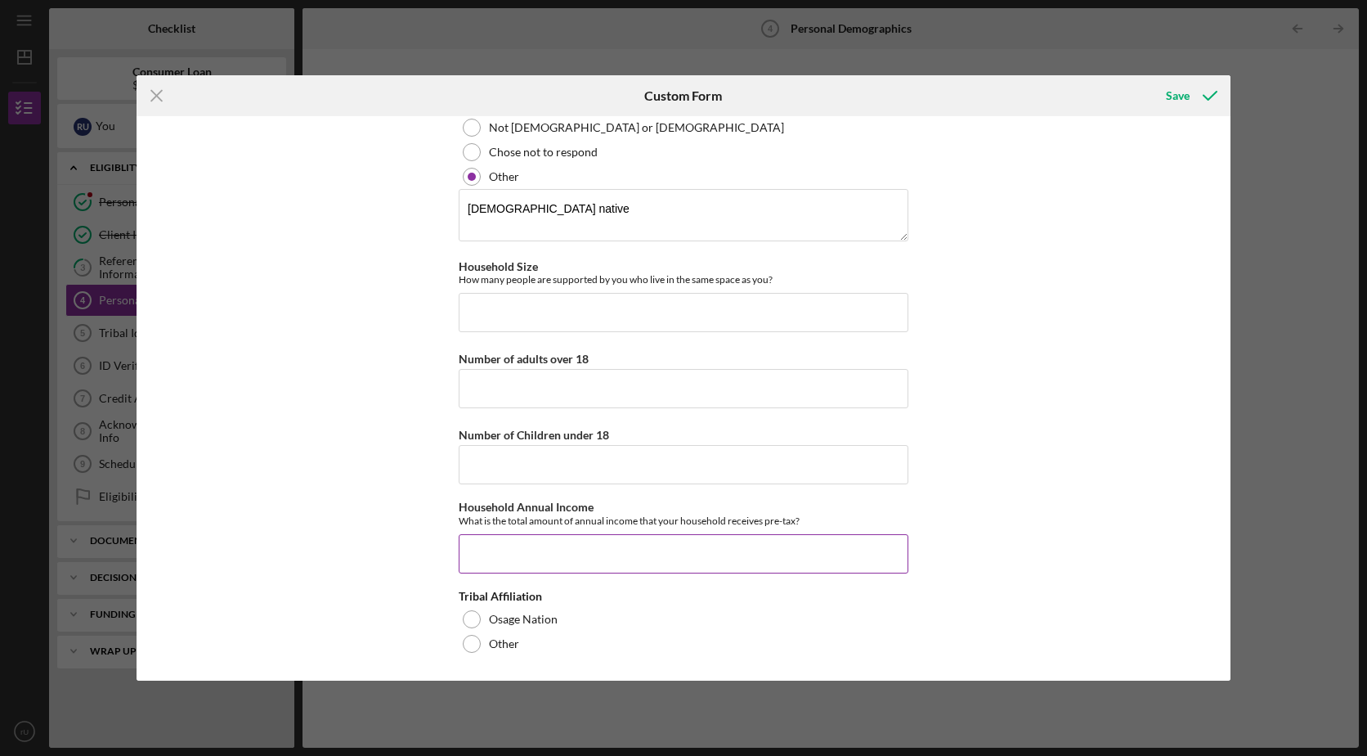
click at [635, 554] on input "Household Annual Income" at bounding box center [684, 553] width 450 height 39
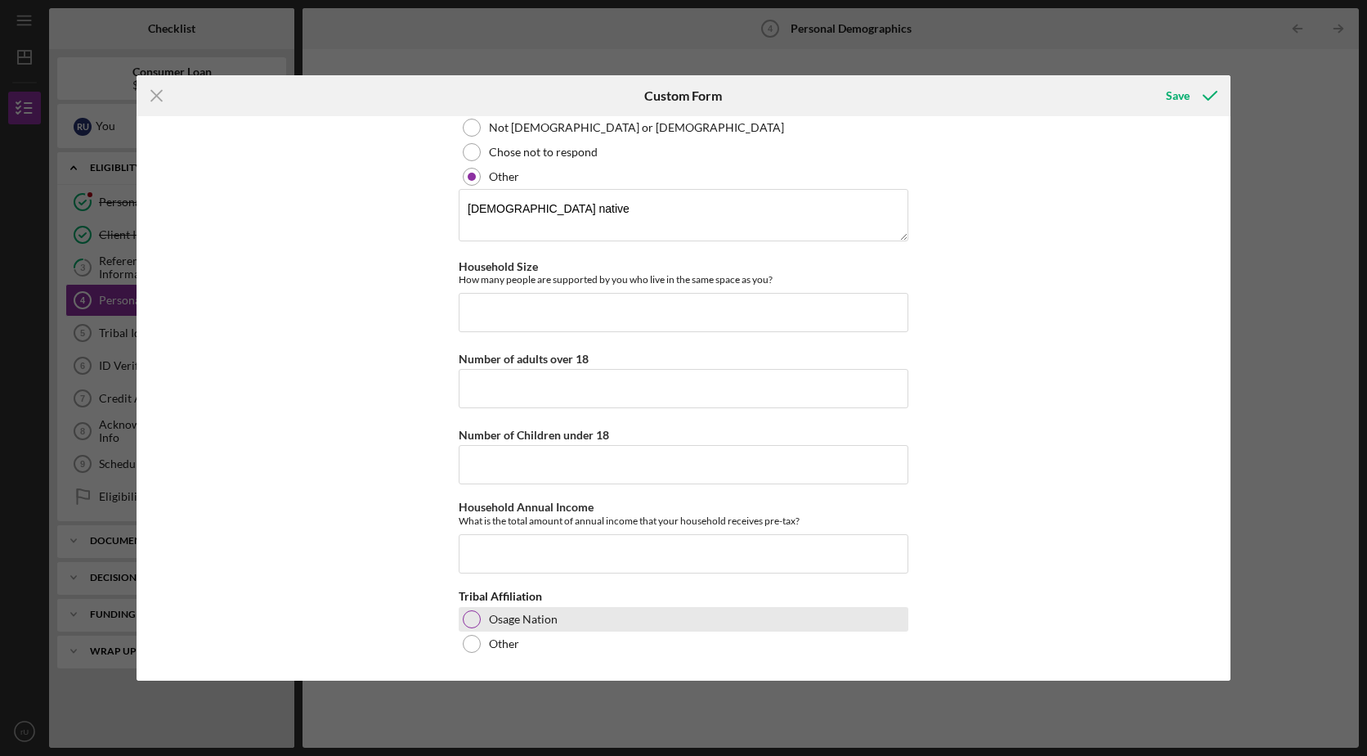
click at [468, 618] on div at bounding box center [472, 619] width 18 height 18
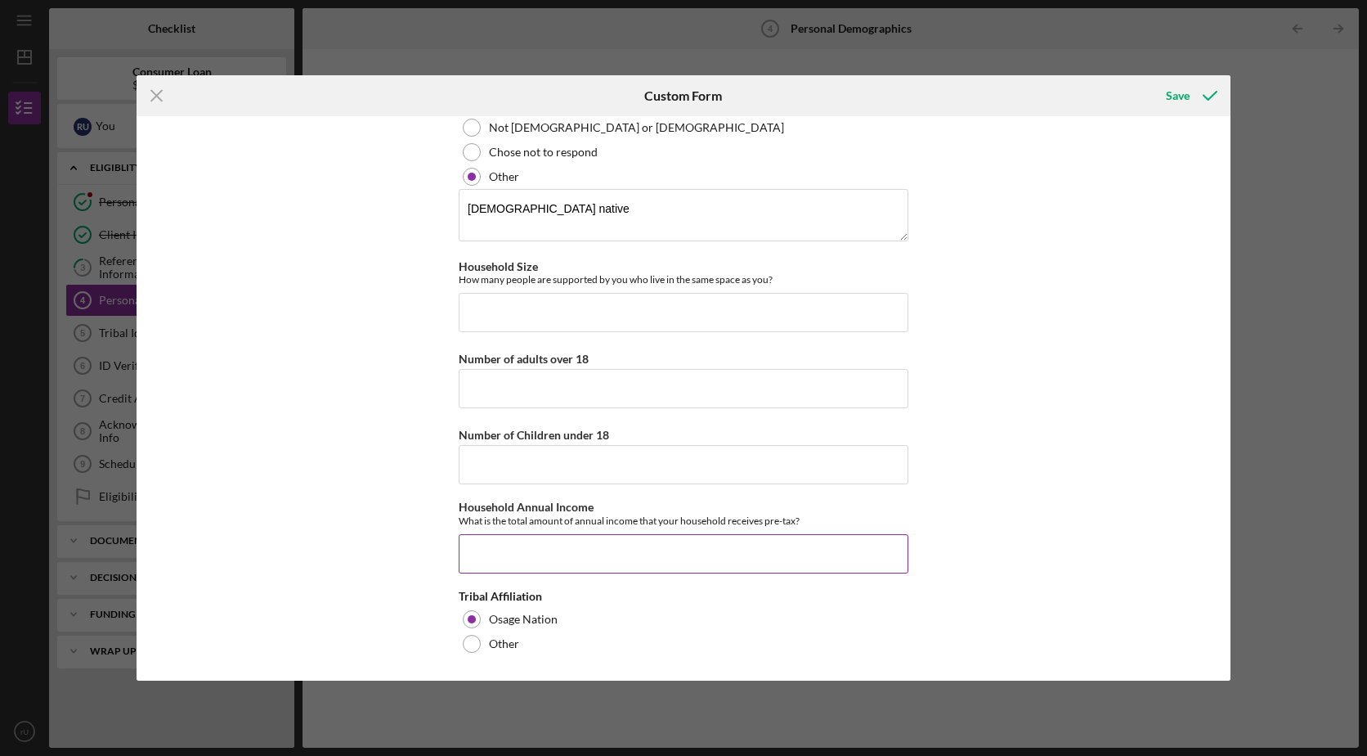
click at [572, 552] on input "Household Annual Income" at bounding box center [684, 553] width 450 height 39
click at [554, 555] on input "Household Annual Income" at bounding box center [684, 553] width 450 height 39
type input "$17,080"
click at [1173, 98] on div "Save" at bounding box center [1178, 95] width 24 height 33
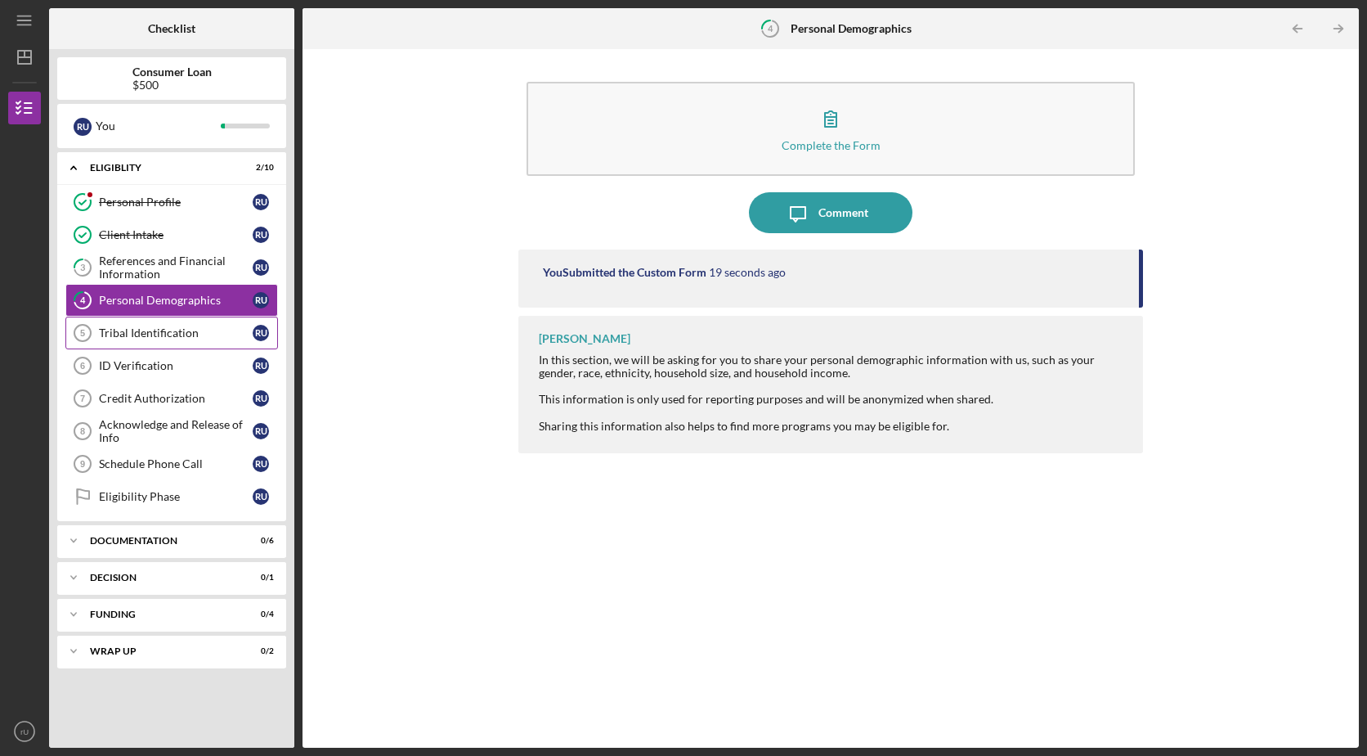
click at [176, 334] on div "Tribal Identification" at bounding box center [176, 332] width 154 height 13
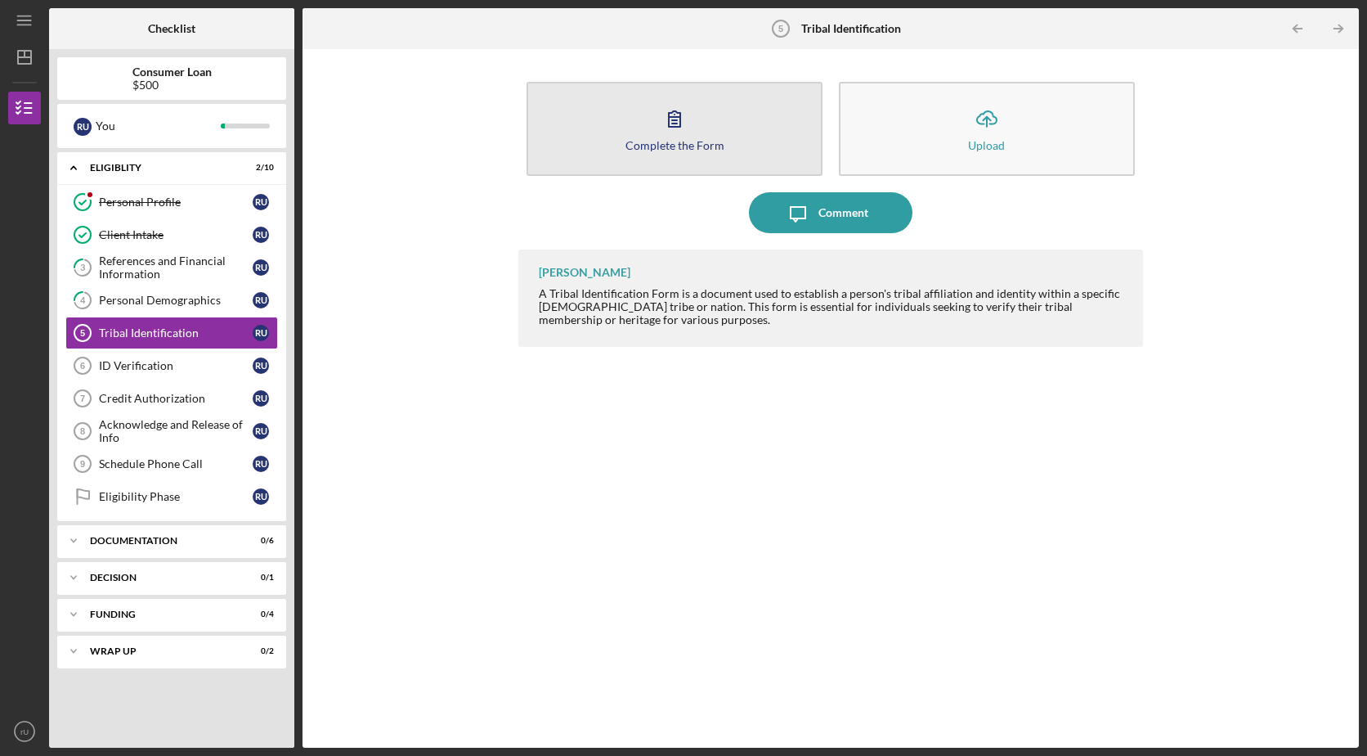
click at [738, 133] on button "Complete the Form Form" at bounding box center [675, 129] width 296 height 94
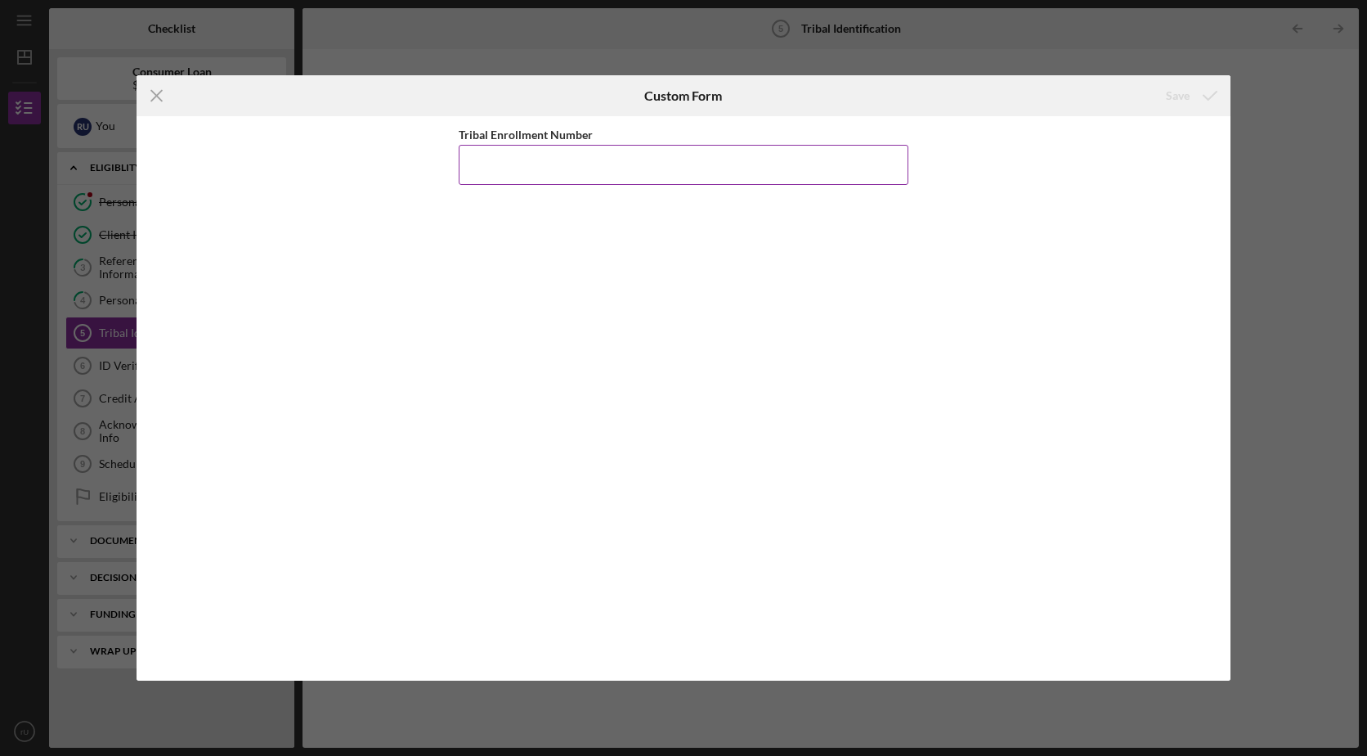
click at [731, 164] on input "Tribal Enrollment Number" at bounding box center [684, 164] width 450 height 39
type input "013521"
click at [1182, 100] on div "Save" at bounding box center [1178, 95] width 24 height 33
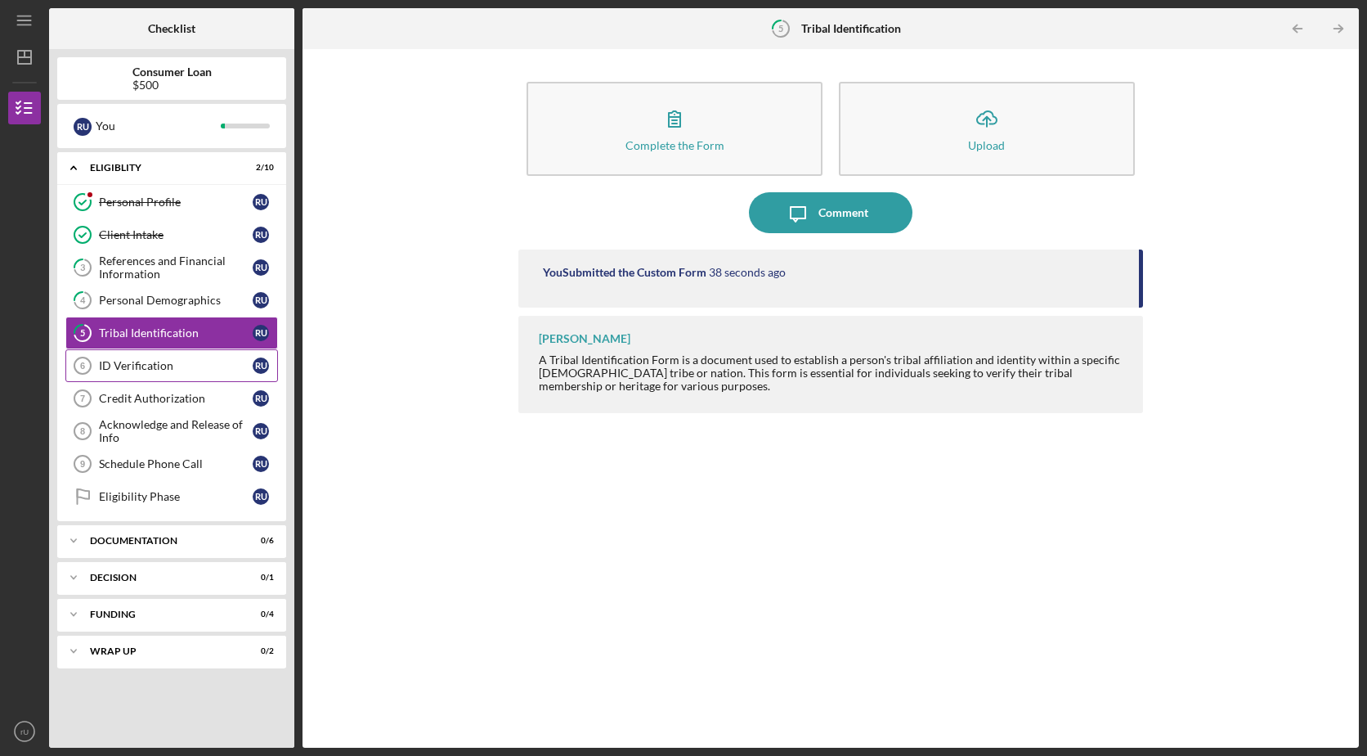
click at [177, 365] on div "ID Verification" at bounding box center [176, 365] width 154 height 13
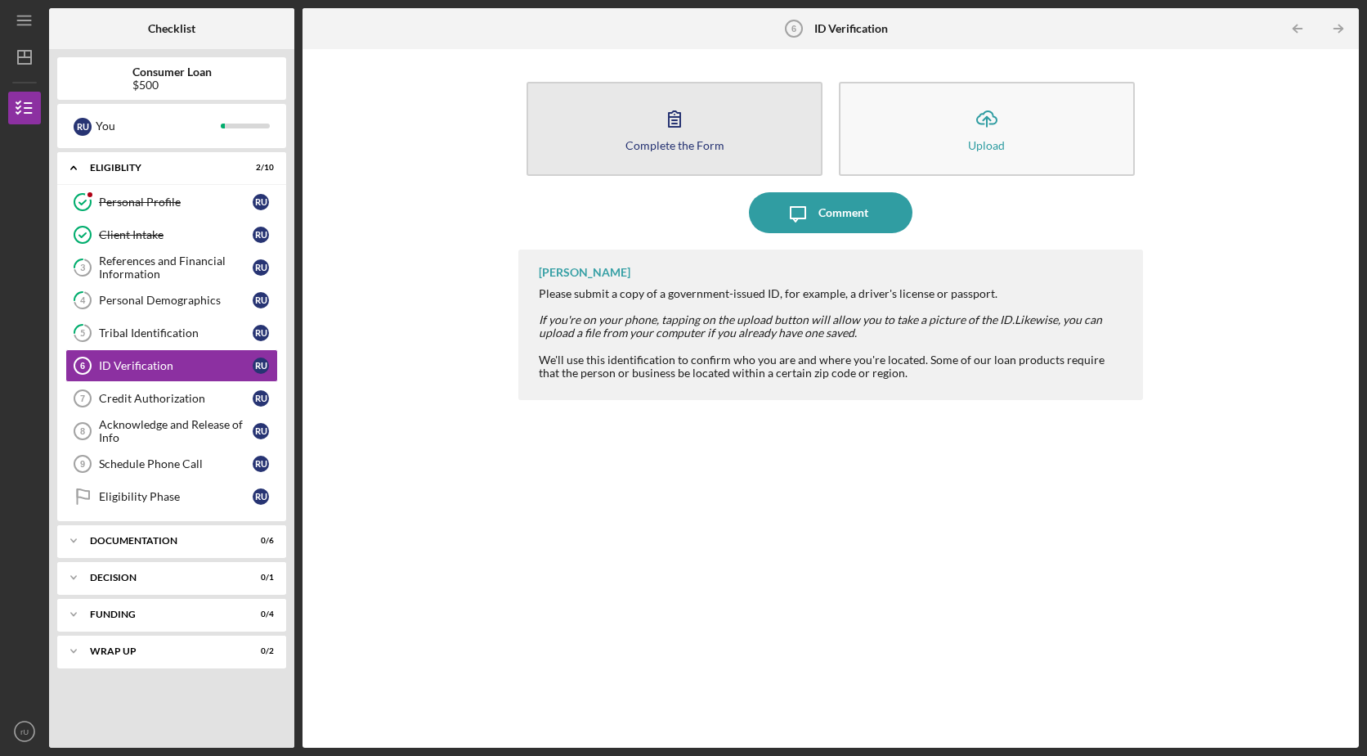
click at [603, 132] on button "Complete the Form Form" at bounding box center [675, 129] width 296 height 94
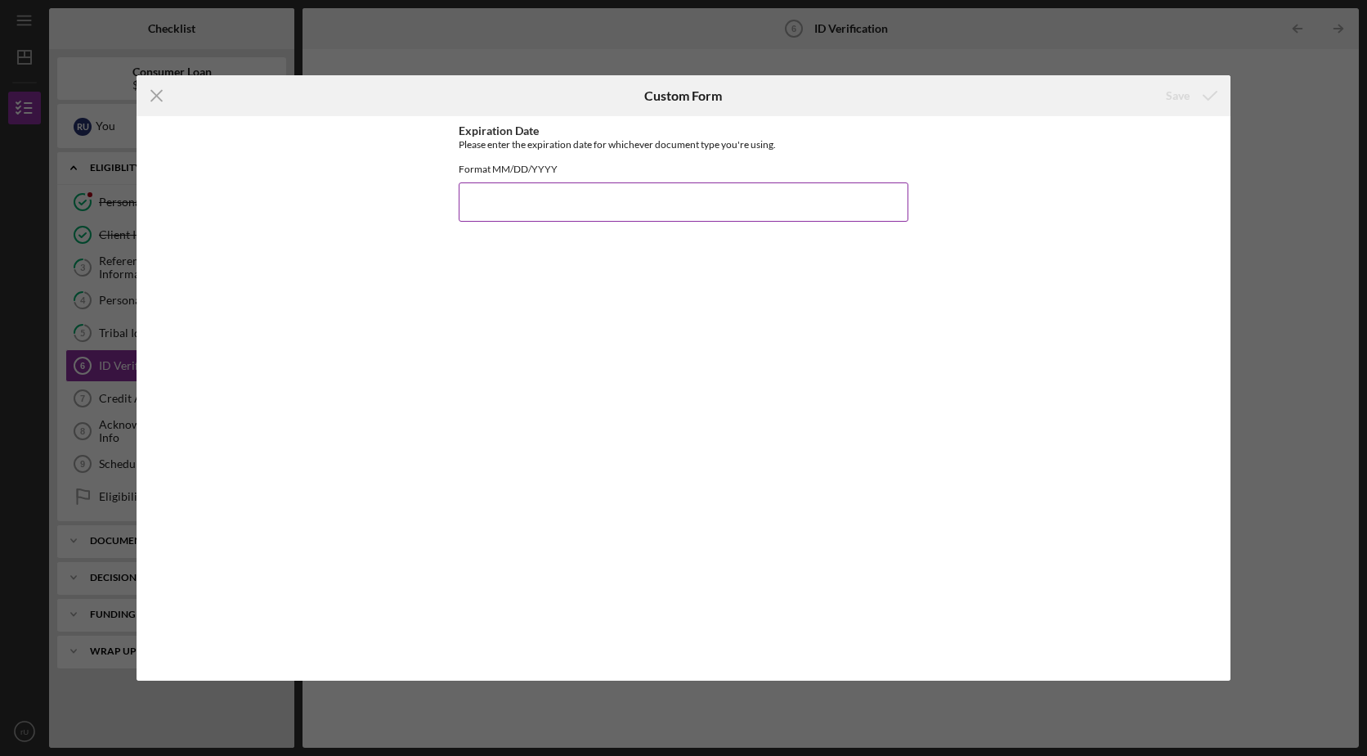
click at [587, 203] on input "Expiration Date" at bounding box center [684, 201] width 450 height 39
type input "02/2902032"
click at [1178, 95] on div "Save" at bounding box center [1178, 95] width 24 height 33
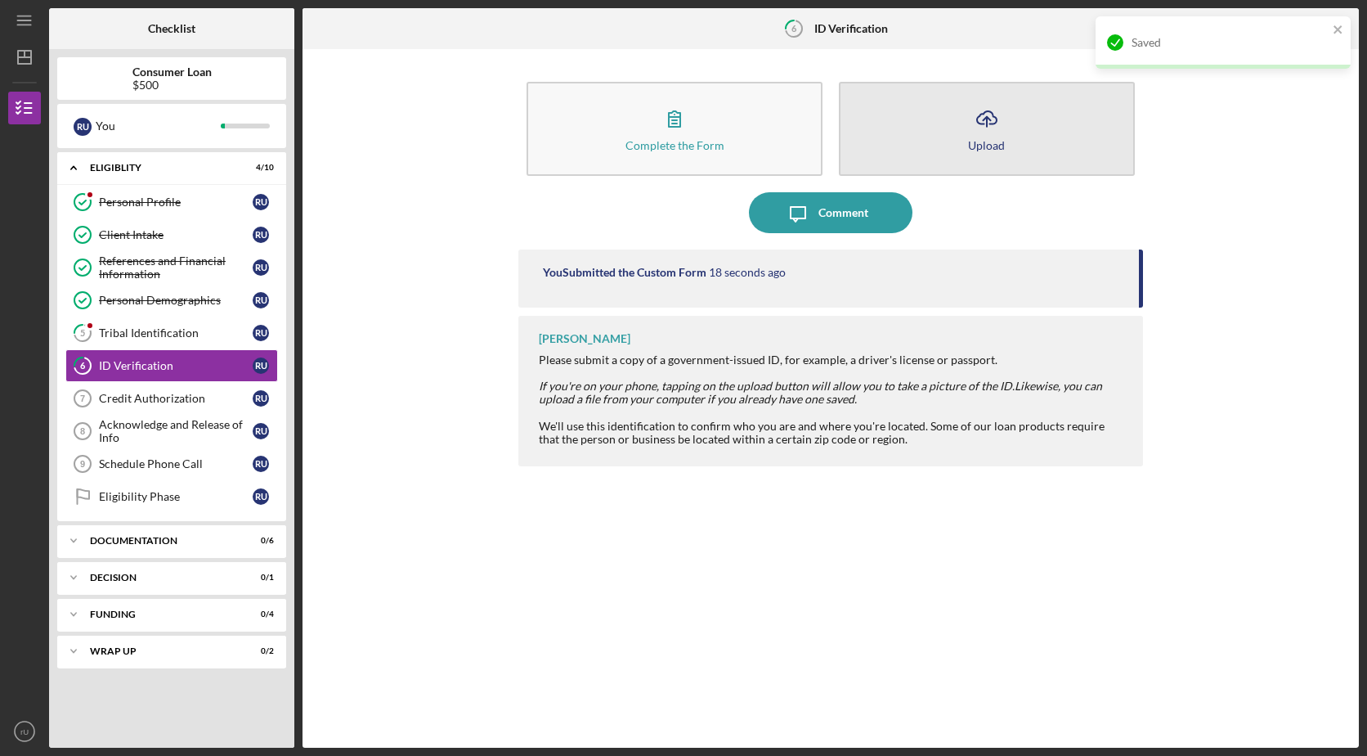
click at [1023, 121] on button "Icon/Upload Upload" at bounding box center [987, 129] width 296 height 94
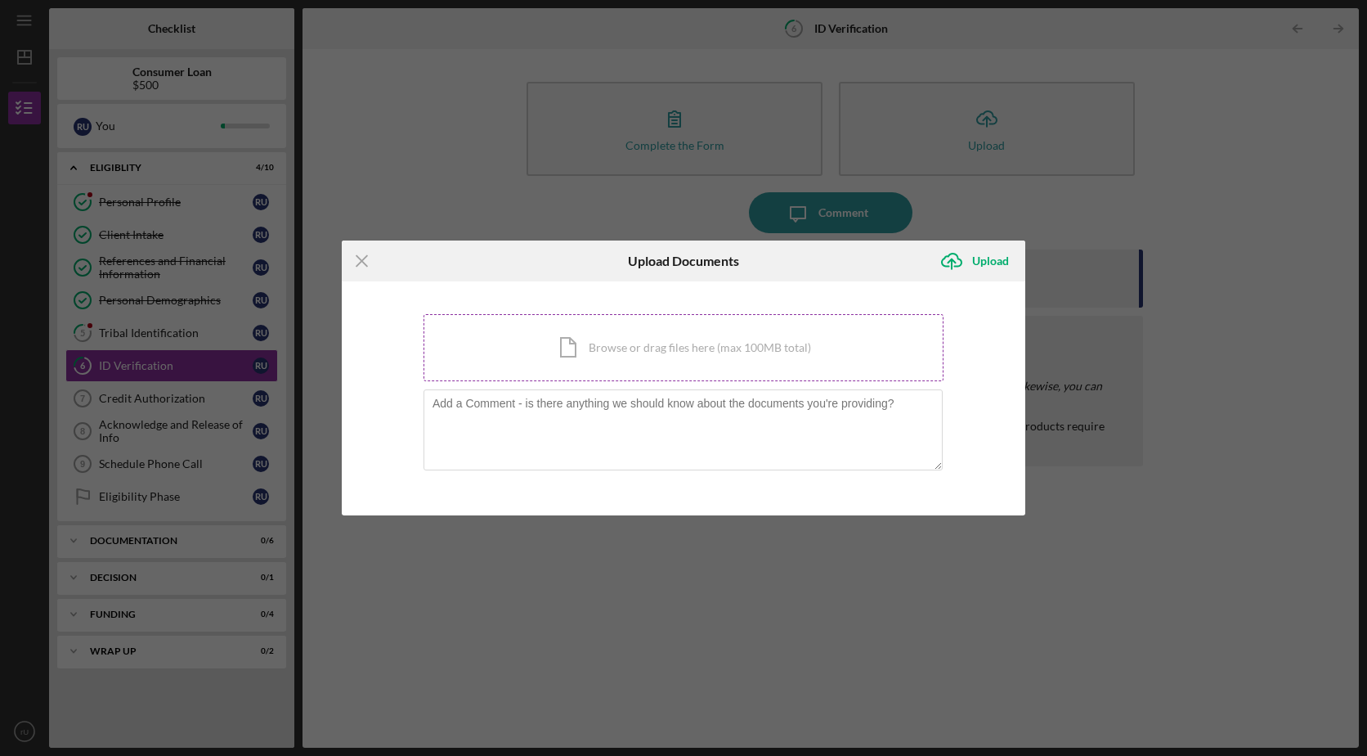
click at [795, 348] on div "Icon/Document Browse or drag files here (max 100MB total) Tap to choose files o…" at bounding box center [684, 347] width 520 height 67
click at [708, 352] on div "Icon/Document Browse or drag files here (max 100MB total) Tap to choose files o…" at bounding box center [684, 347] width 520 height 67
click at [1071, 191] on div "Icon/Menu Close Upload Documents Icon/Upload Upload You're uploading documents …" at bounding box center [683, 378] width 1367 height 756
click at [358, 263] on icon "Icon/Menu Close" at bounding box center [362, 260] width 41 height 41
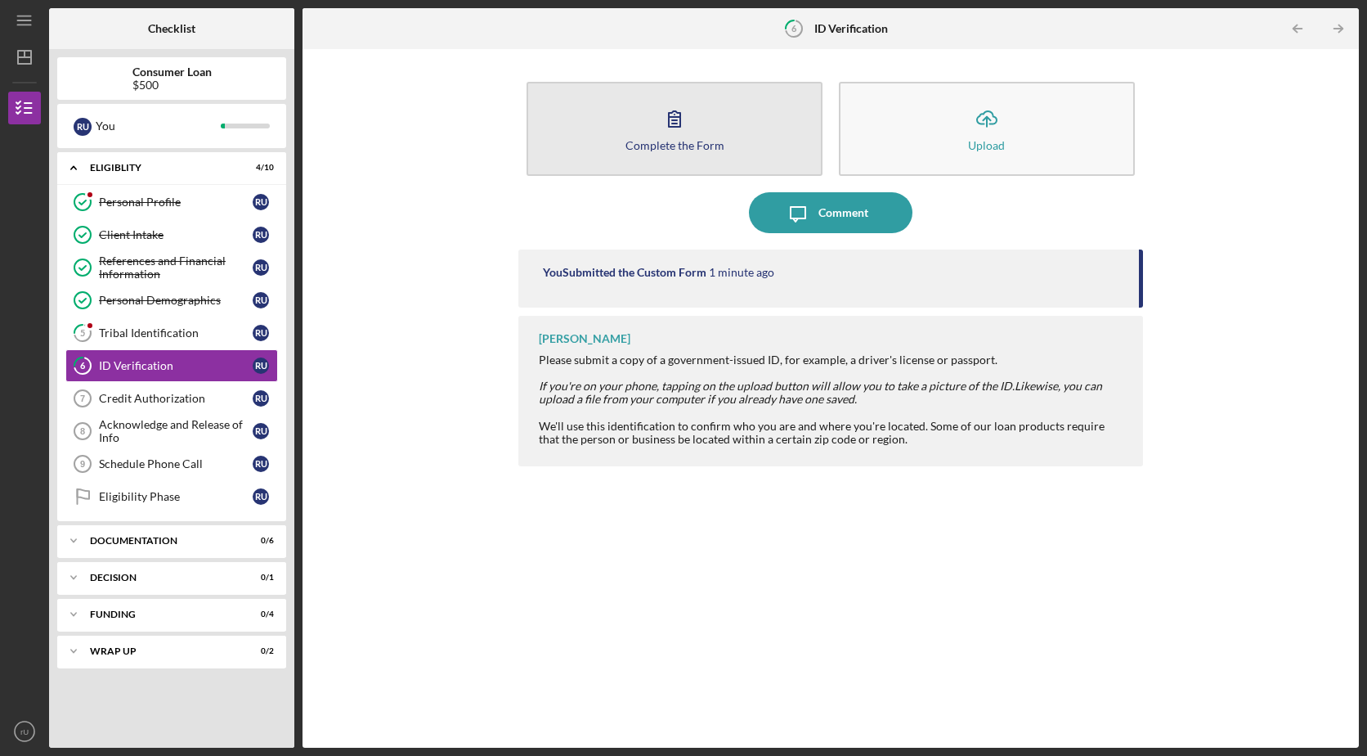
click at [734, 137] on button "Complete the Form Form" at bounding box center [675, 129] width 296 height 94
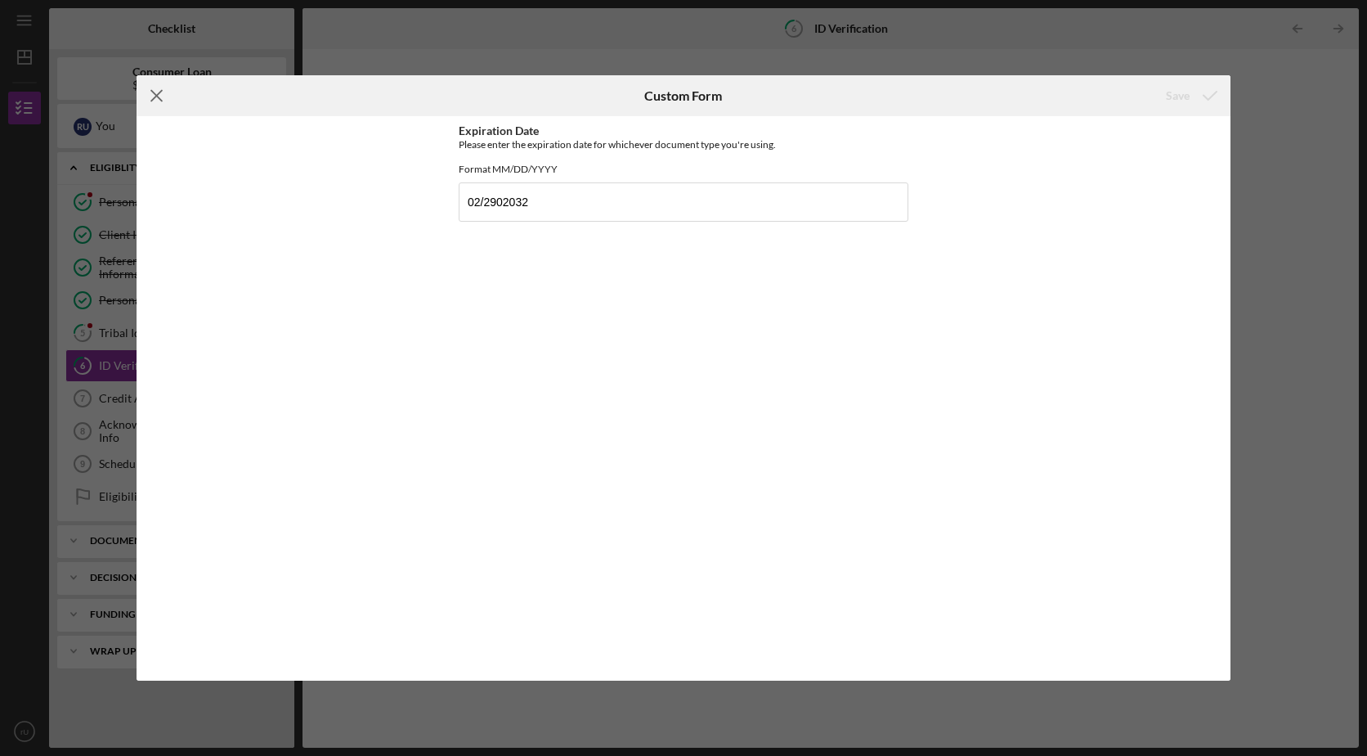
click at [159, 90] on icon "Icon/Menu Close" at bounding box center [157, 95] width 41 height 41
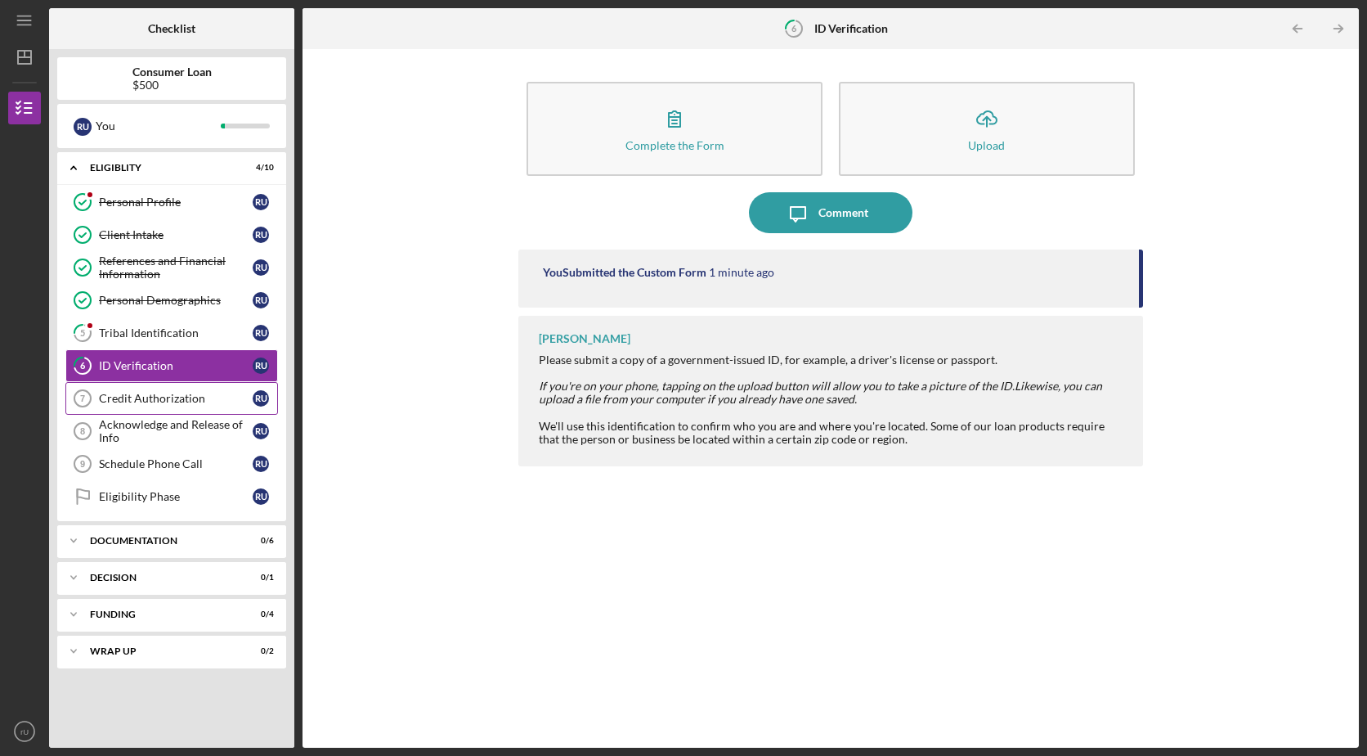
click at [176, 401] on div "Credit Authorization" at bounding box center [176, 398] width 154 height 13
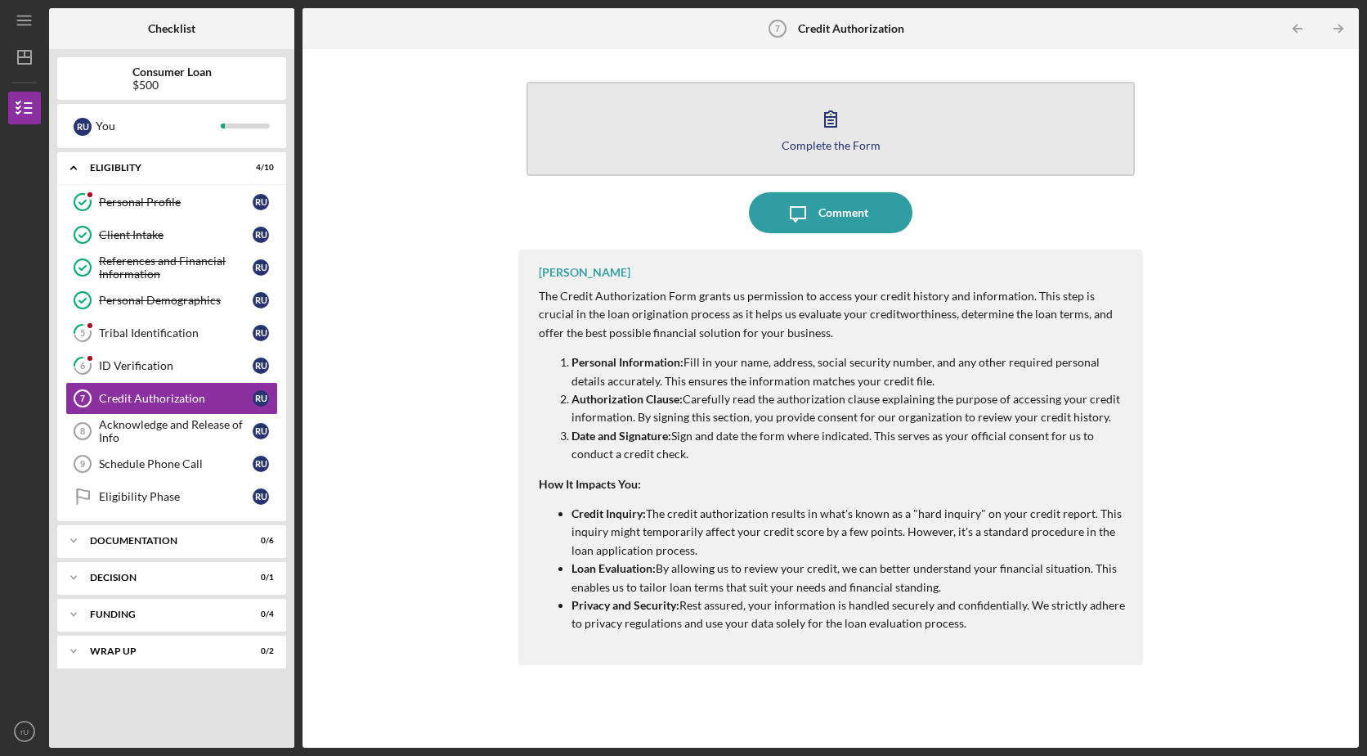
click at [864, 114] on button "Complete the Form Form" at bounding box center [831, 129] width 608 height 94
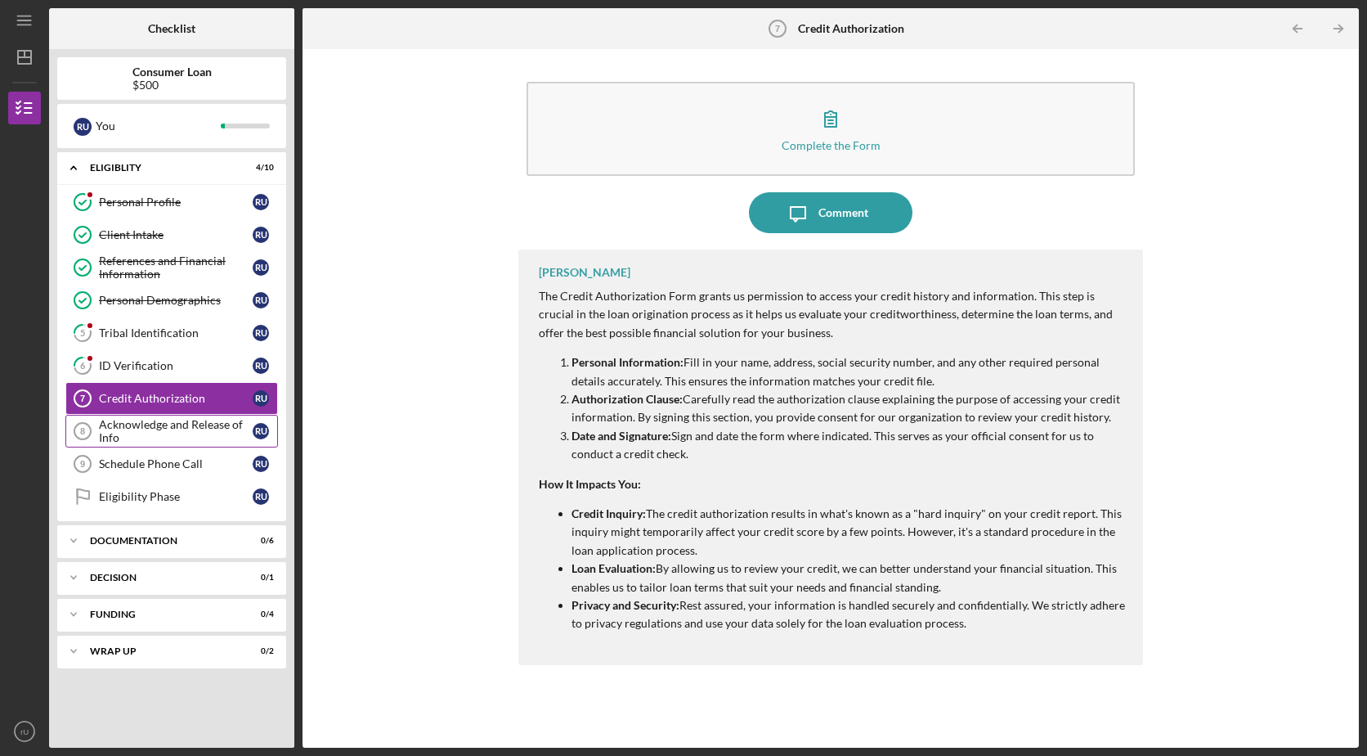
click at [150, 433] on div "Acknowledge and Release of Info" at bounding box center [176, 431] width 154 height 26
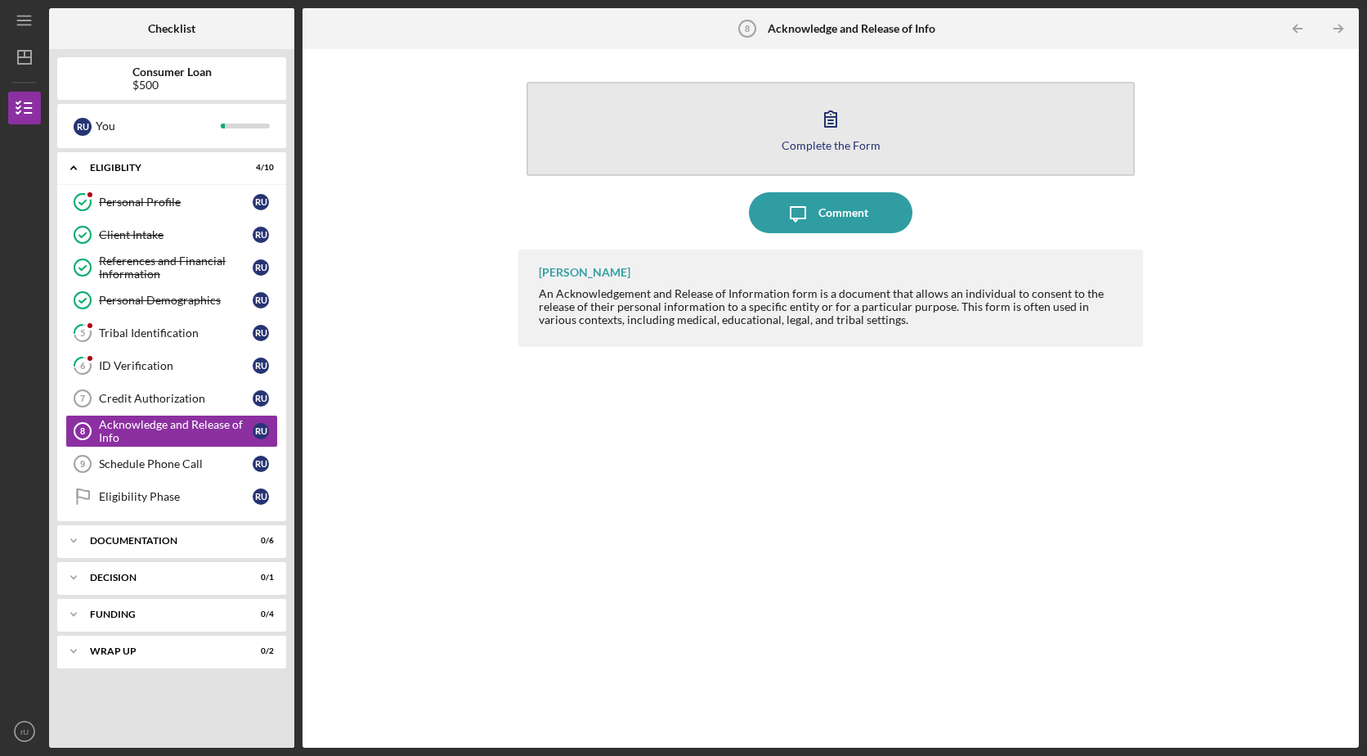
click at [865, 158] on button "Complete the Form Form" at bounding box center [831, 129] width 608 height 94
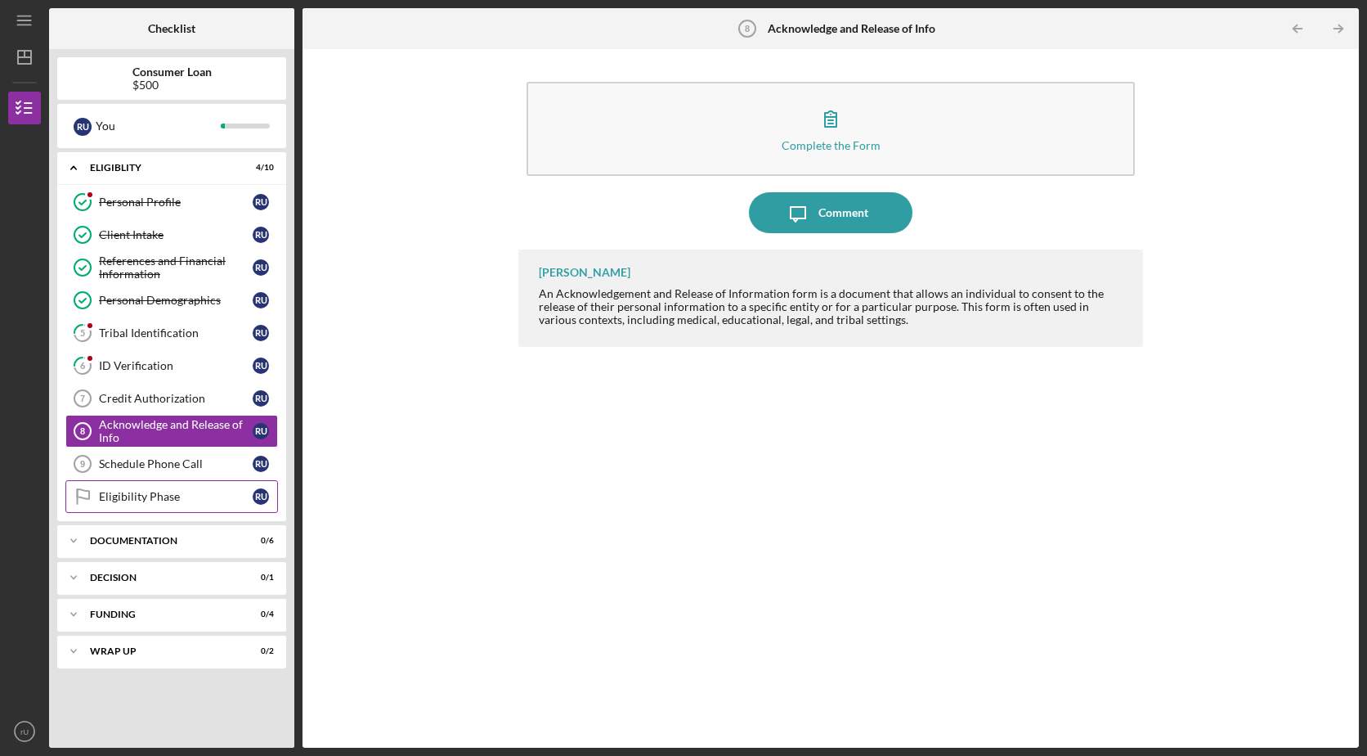
click at [195, 502] on div "Eligibility Phase" at bounding box center [176, 496] width 154 height 13
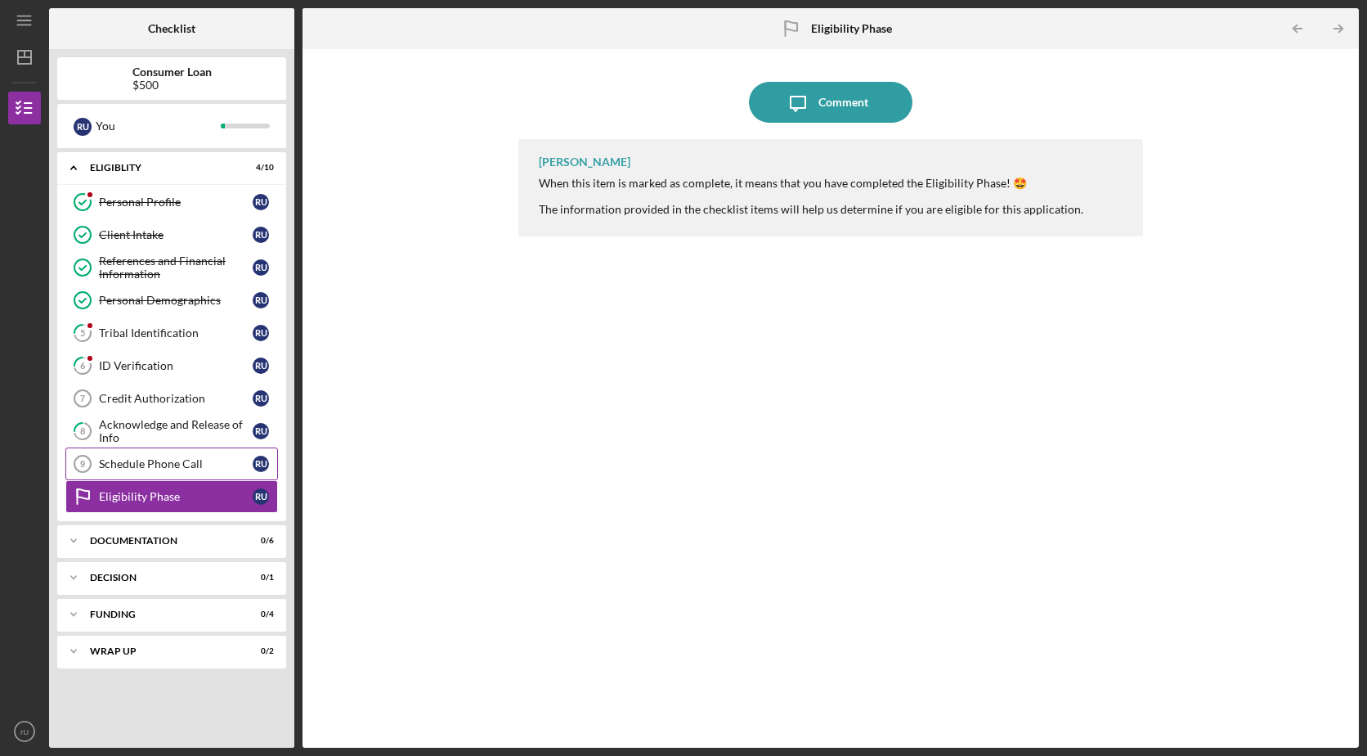
click at [218, 469] on div "Schedule Phone Call" at bounding box center [176, 463] width 154 height 13
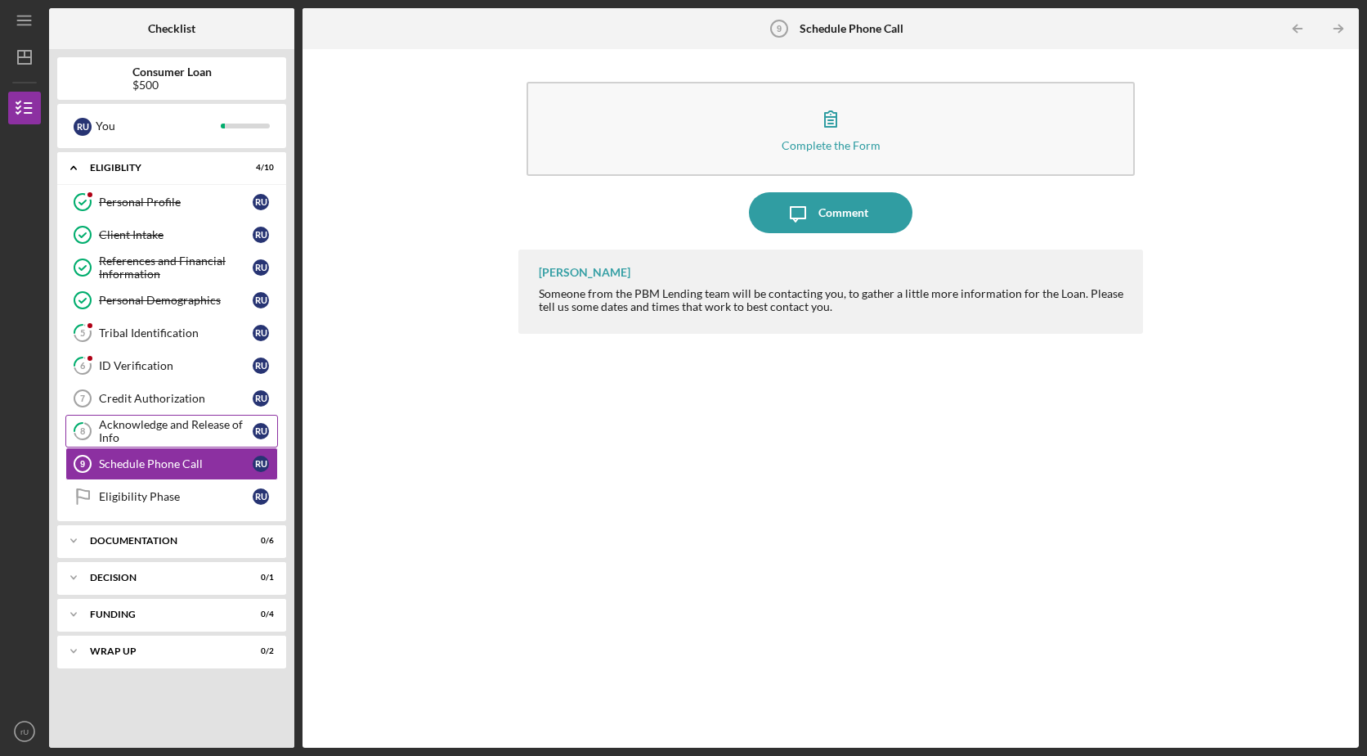
click at [192, 432] on div "Acknowledge and Release of Info" at bounding box center [176, 431] width 154 height 26
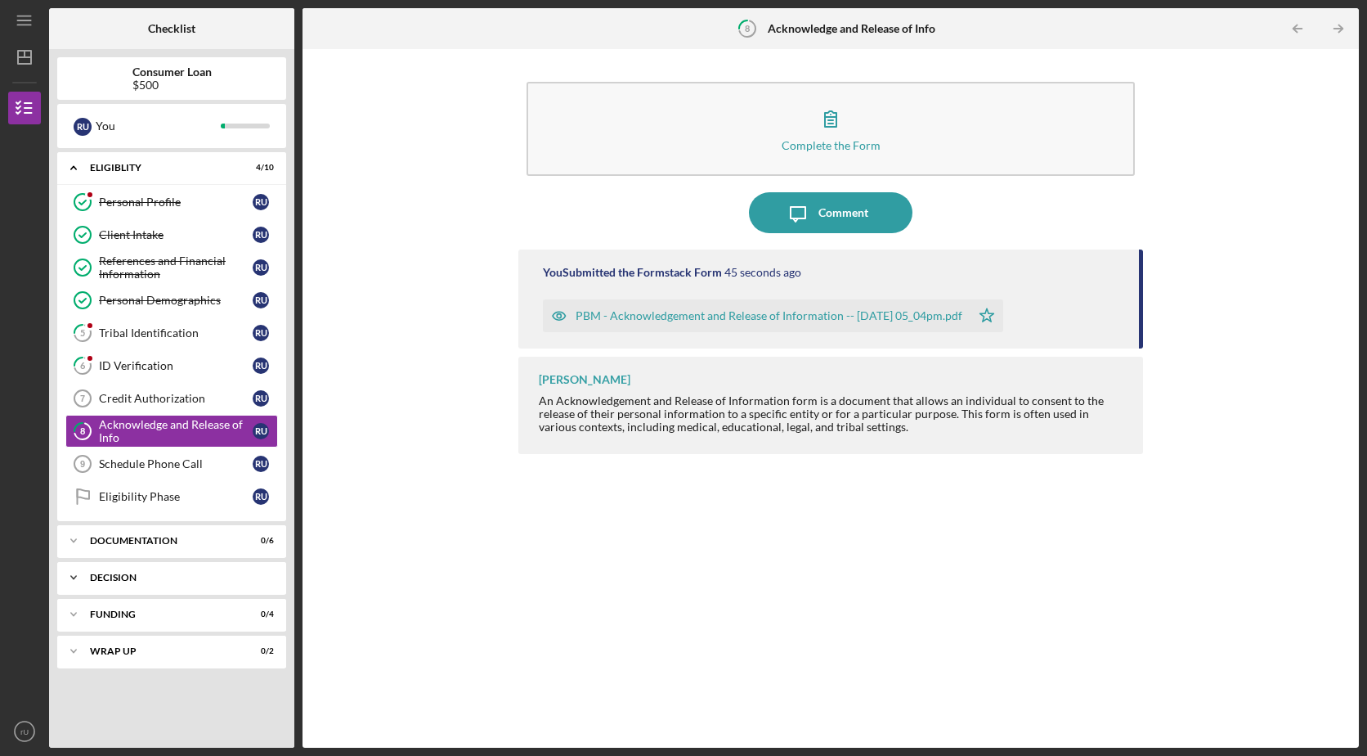
click at [199, 576] on div "Decision" at bounding box center [178, 577] width 176 height 10
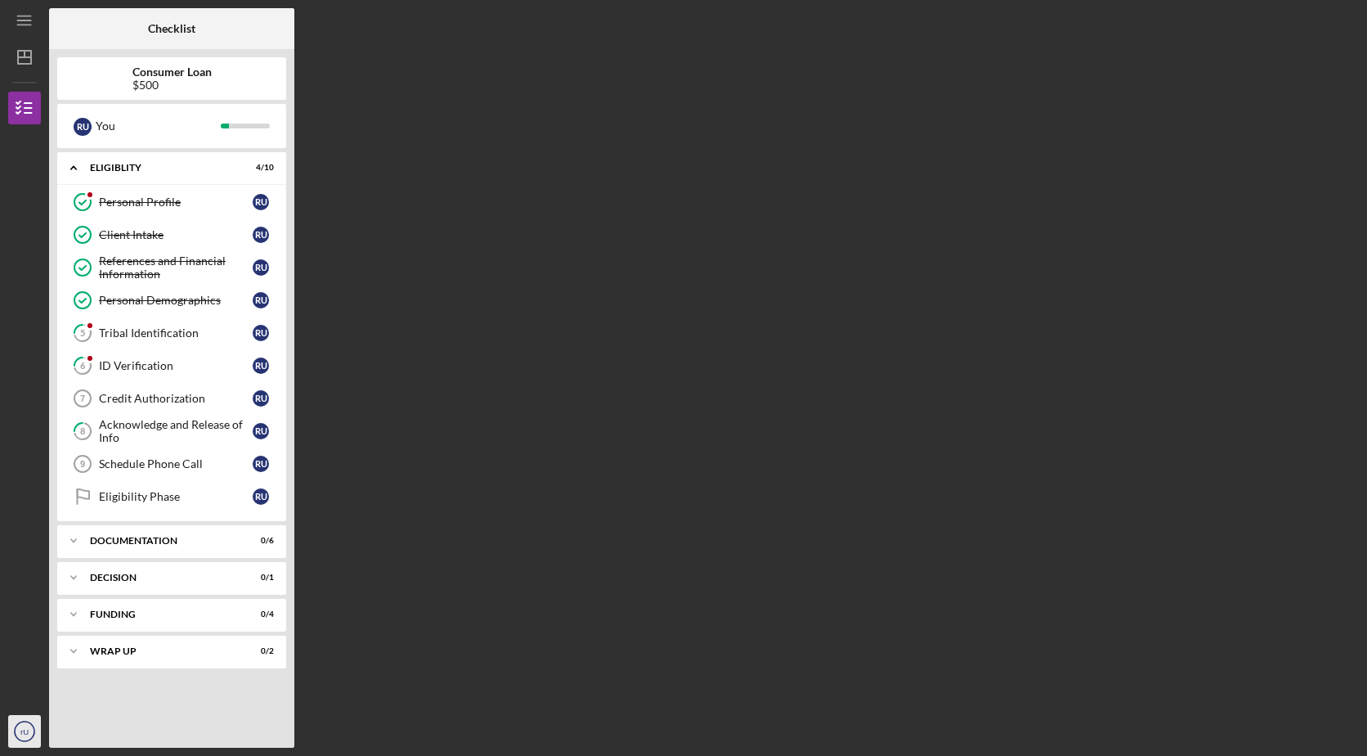
click at [20, 736] on icon "rU" at bounding box center [24, 731] width 33 height 41
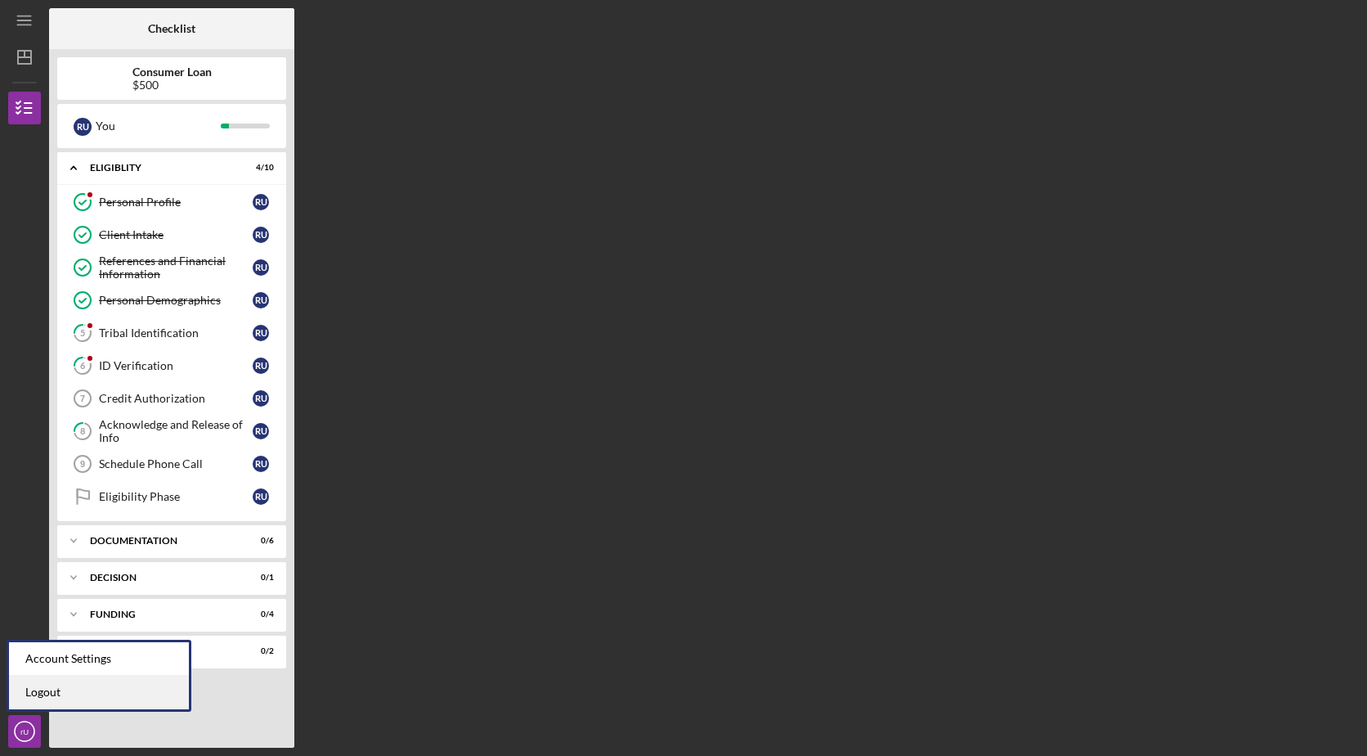
click at [47, 696] on link "Logout" at bounding box center [99, 692] width 180 height 34
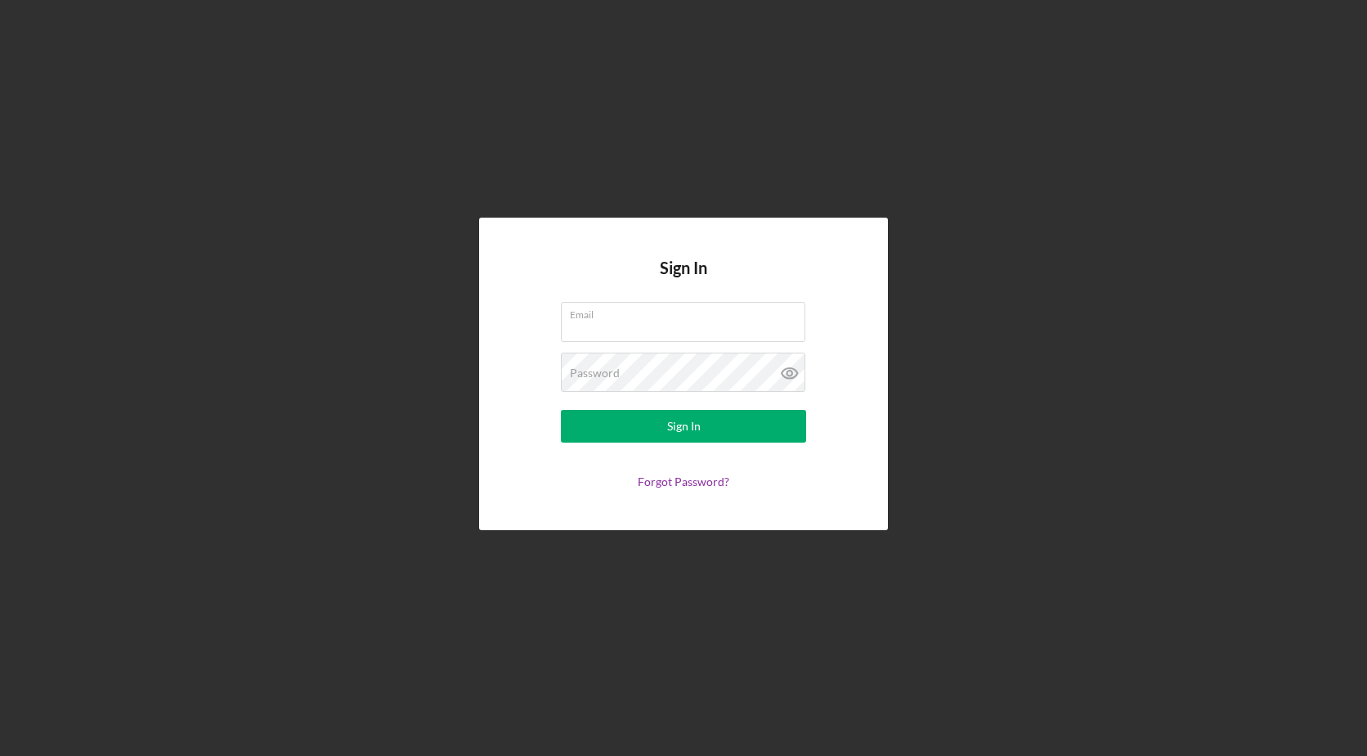
click at [1023, 70] on div "Sign In Email Password Sign In Forgot Password?" at bounding box center [683, 373] width 1351 height 747
